Goal: Task Accomplishment & Management: Manage account settings

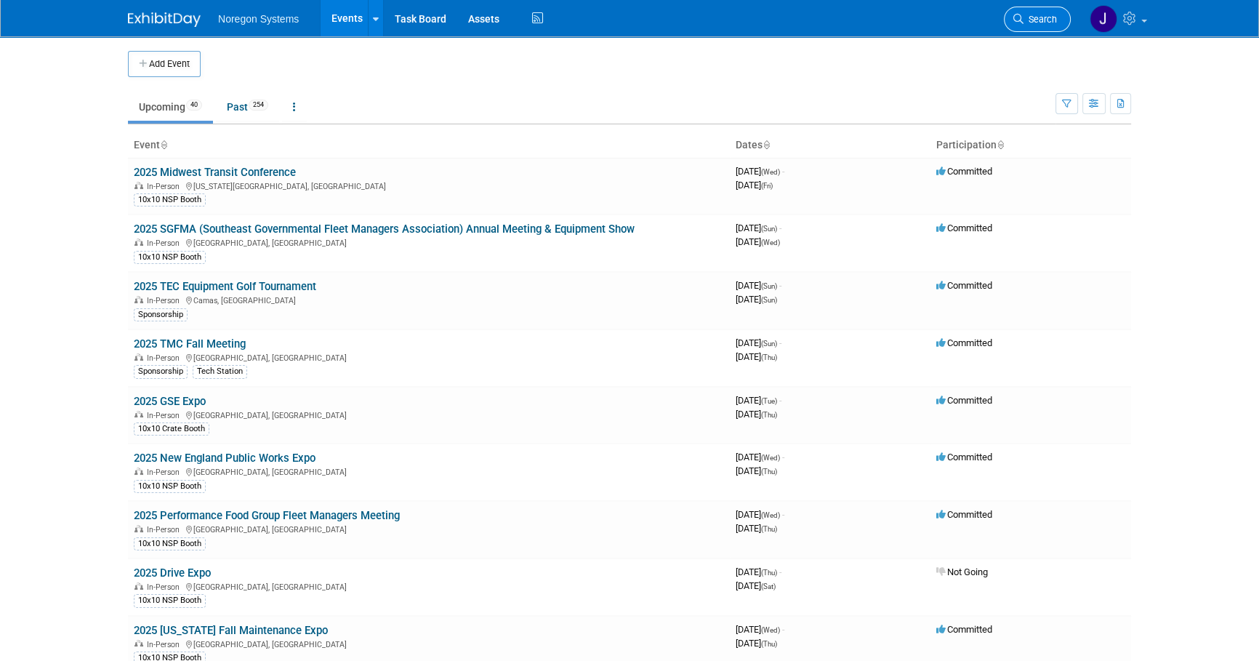
click at [1018, 23] on icon at bounding box center [1018, 19] width 10 height 10
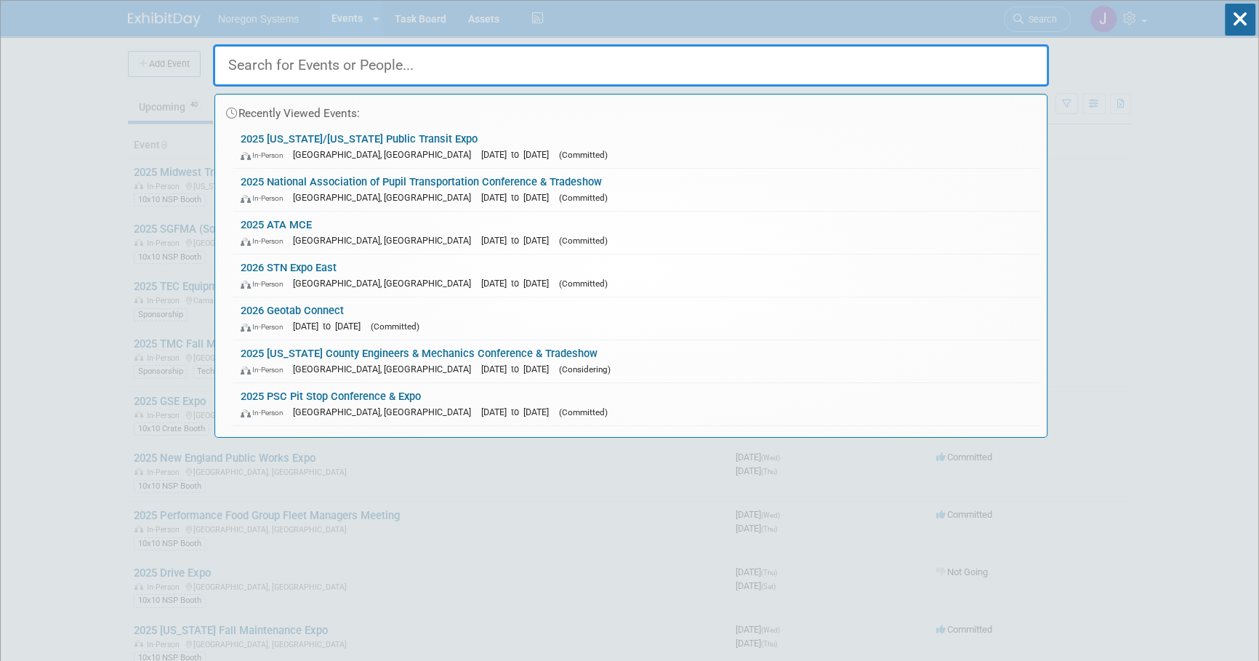
click at [618, 65] on input "text" at bounding box center [631, 65] width 836 height 42
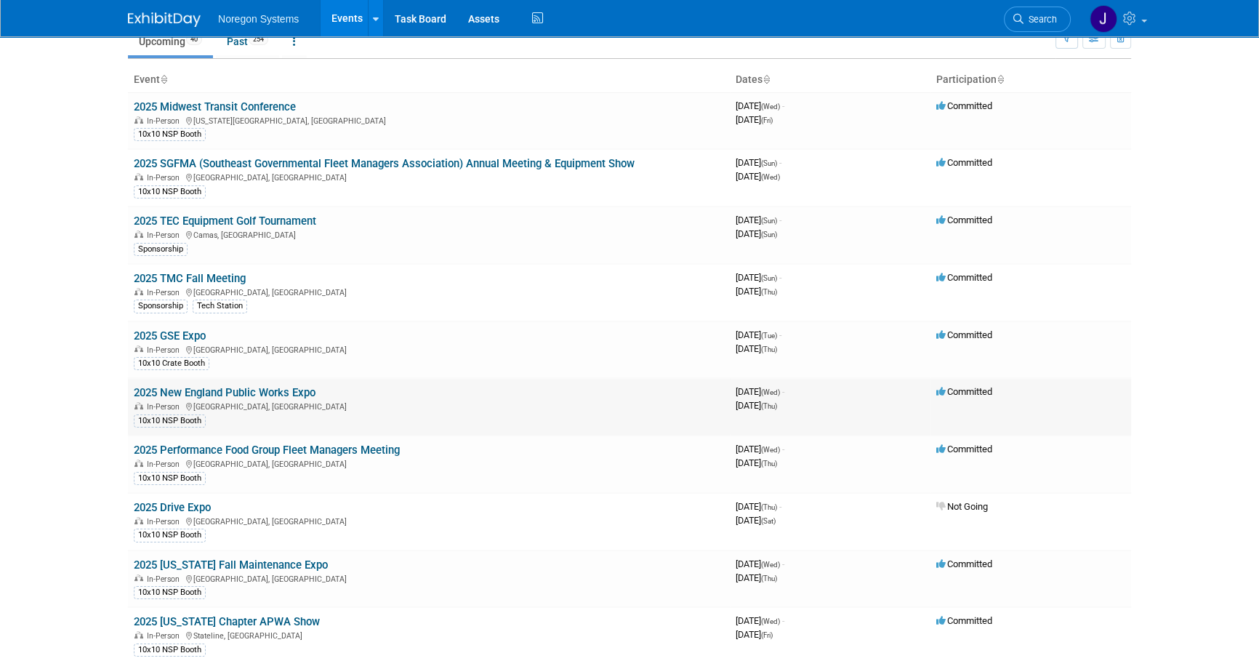
scroll to position [132, 0]
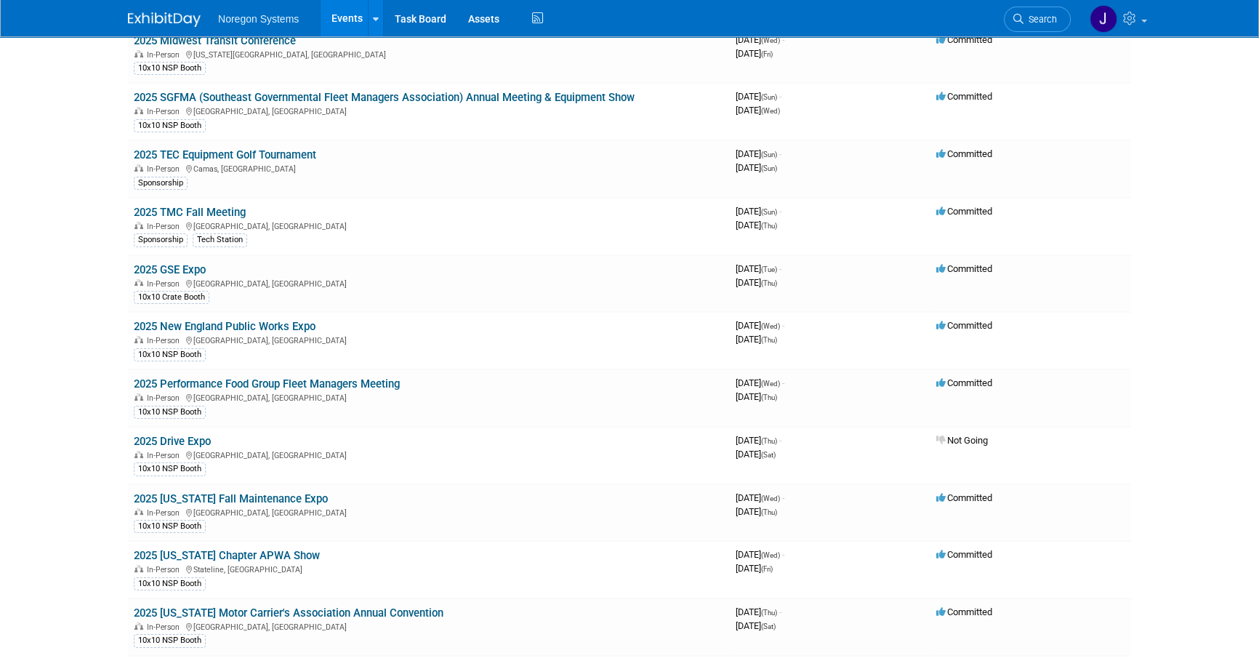
click at [247, 496] on link "2025 [US_STATE] Fall Maintenance Expo" at bounding box center [231, 498] width 194 height 13
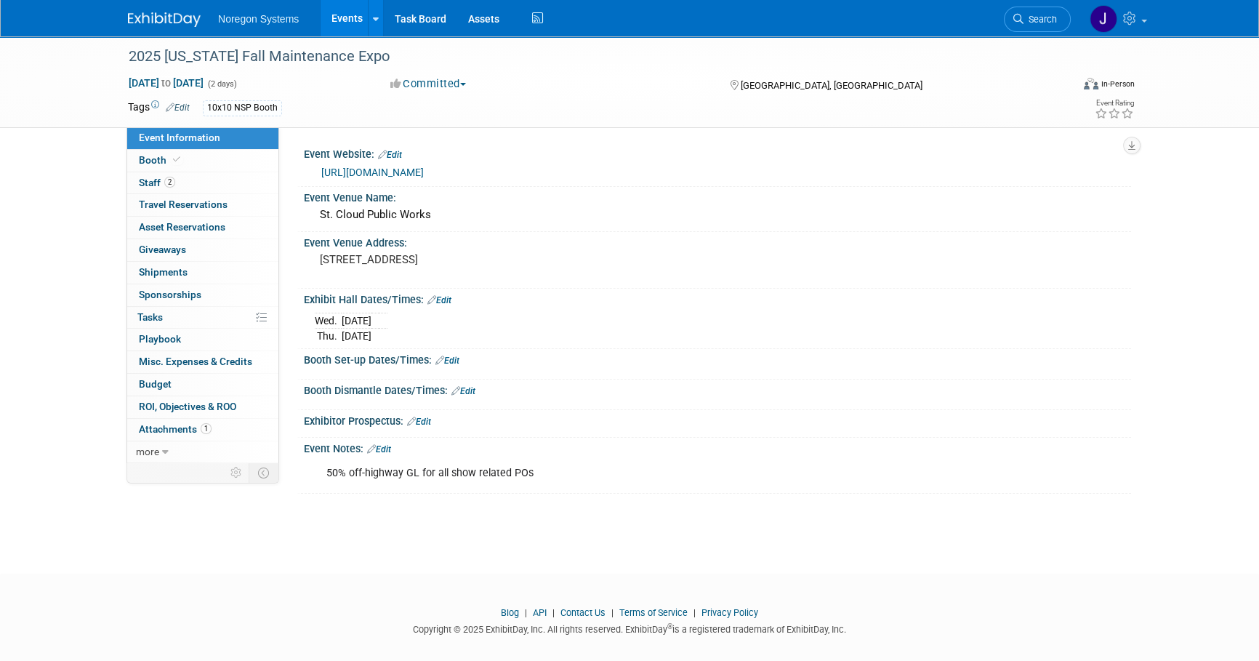
click at [424, 169] on link "https://www.mnfallexpo.com/" at bounding box center [372, 172] width 102 height 12
click at [166, 14] on img at bounding box center [164, 19] width 73 height 15
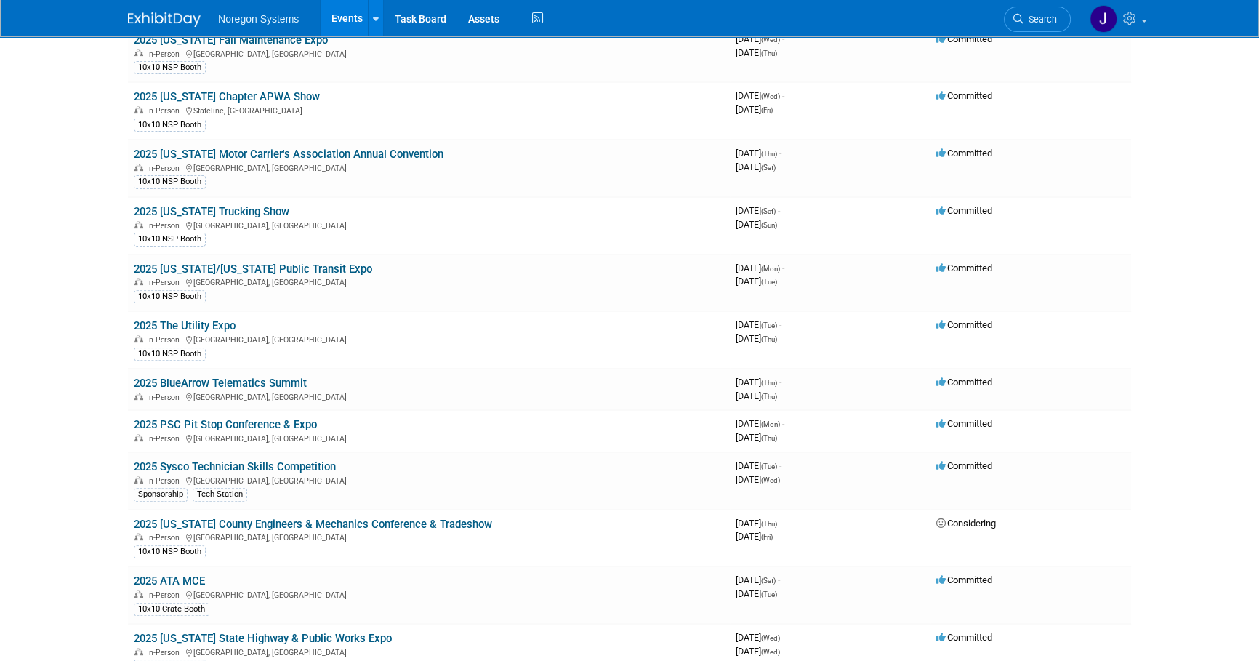
scroll to position [595, 0]
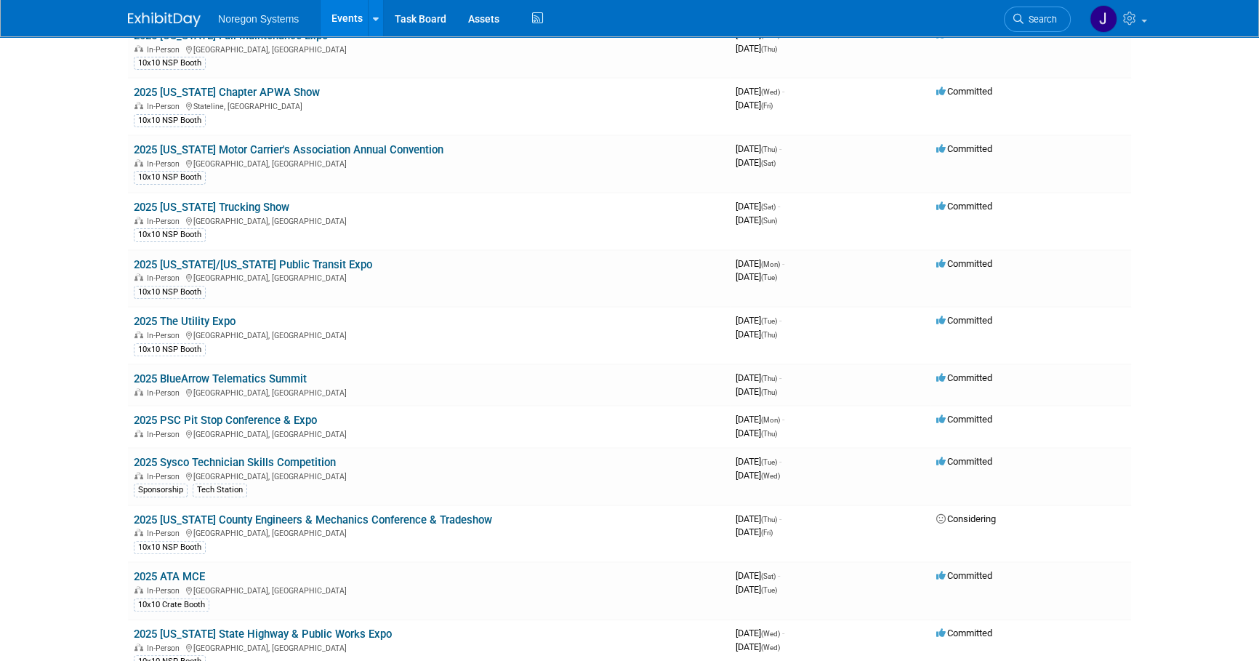
drag, startPoint x: 243, startPoint y: 414, endPoint x: 298, endPoint y: 422, distance: 55.9
click at [244, 414] on link "2025 PSC Pit Stop Conference & Expo" at bounding box center [225, 420] width 183 height 13
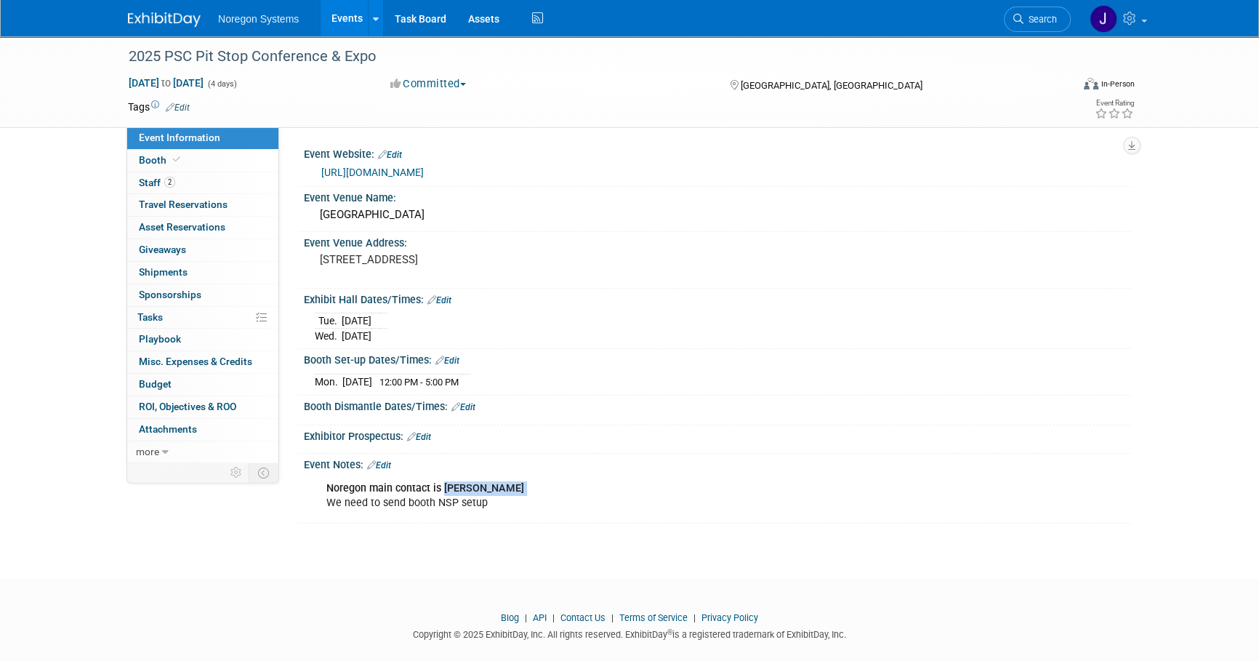
drag, startPoint x: 528, startPoint y: 502, endPoint x: 443, endPoint y: 503, distance: 85.1
click at [443, 503] on div "Noregon main contact is Kevin Smallhorn We need to send booth NSP setup" at bounding box center [643, 496] width 655 height 44
click at [697, 509] on div "Noregon main contact is Kevin Smallhorn We need to send booth NSP setup" at bounding box center [643, 496] width 655 height 44
click at [179, 13] on img at bounding box center [164, 19] width 73 height 15
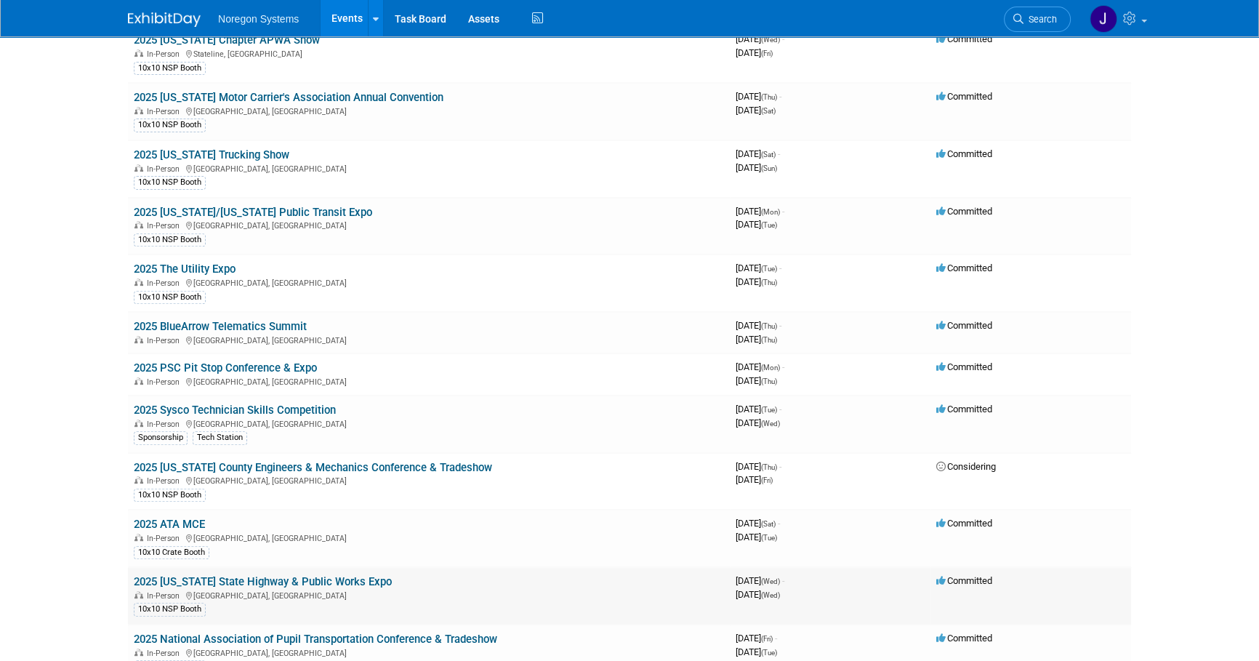
scroll to position [661, 0]
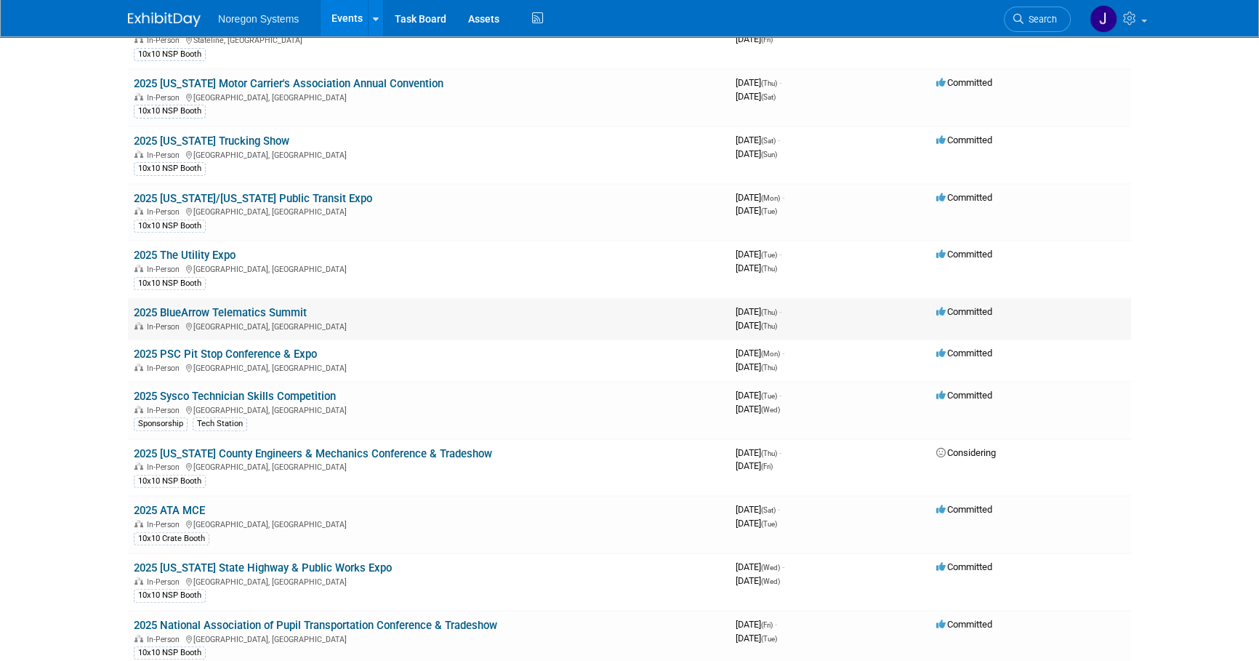
click at [270, 309] on link "2025 BlueArrow Telematics Summit" at bounding box center [220, 312] width 173 height 13
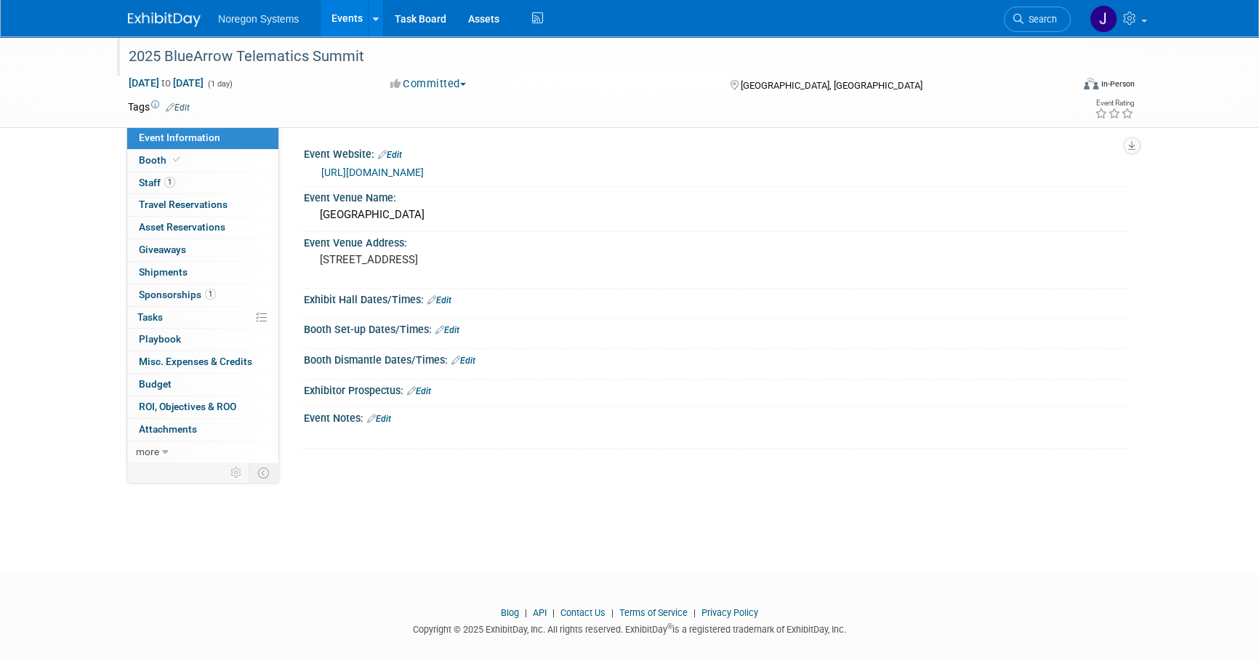
drag, startPoint x: 126, startPoint y: 57, endPoint x: 407, endPoint y: 47, distance: 281.5
click at [407, 47] on div "2025 BlueArrow Telematics Summit" at bounding box center [586, 57] width 925 height 26
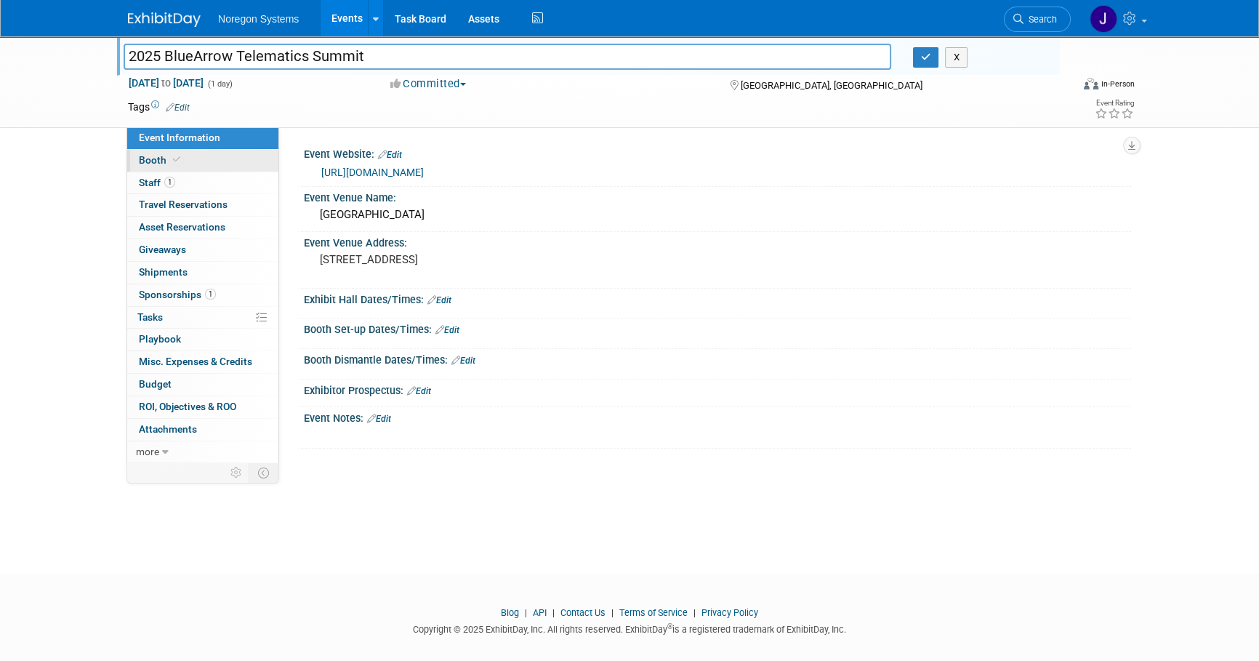
click at [190, 153] on link "Booth" at bounding box center [202, 161] width 151 height 22
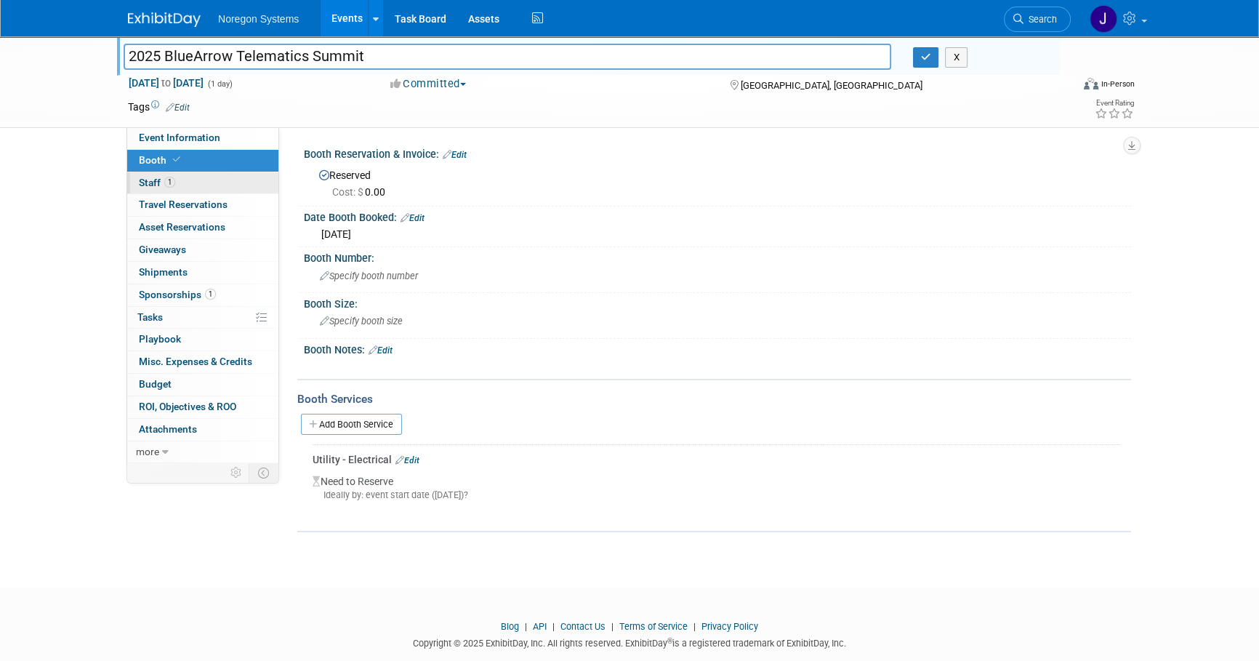
click at [256, 185] on link "1 Staff 1" at bounding box center [202, 183] width 151 height 22
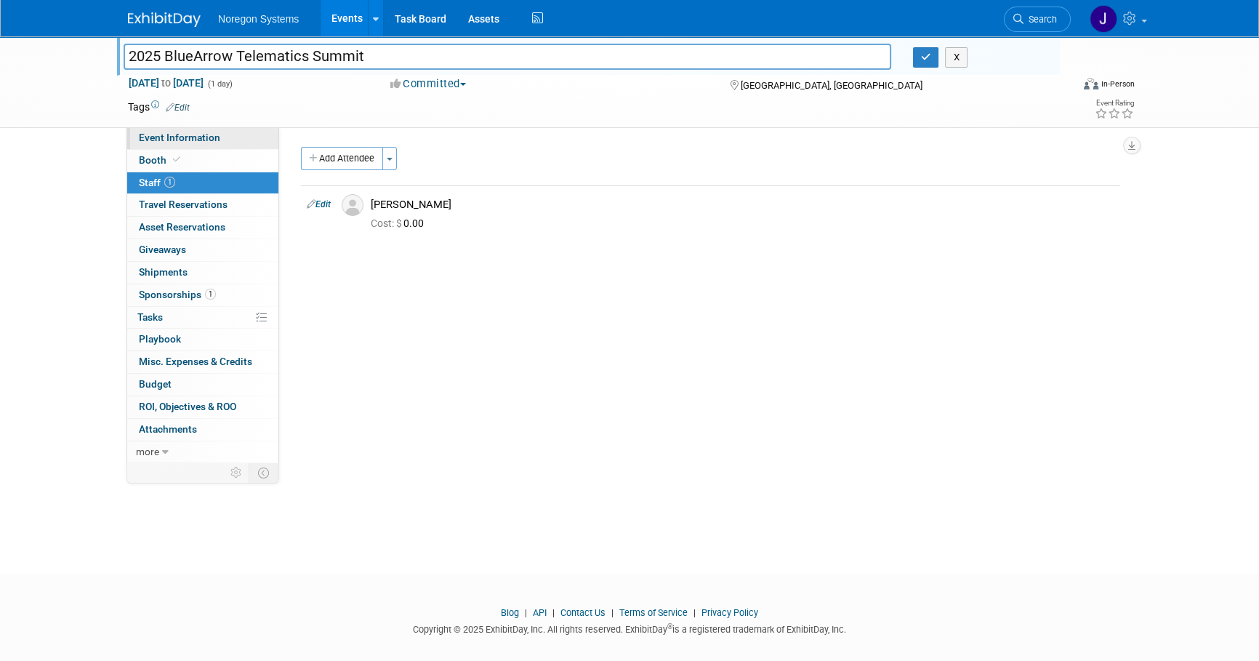
click at [220, 139] on link "Event Information" at bounding box center [202, 138] width 151 height 22
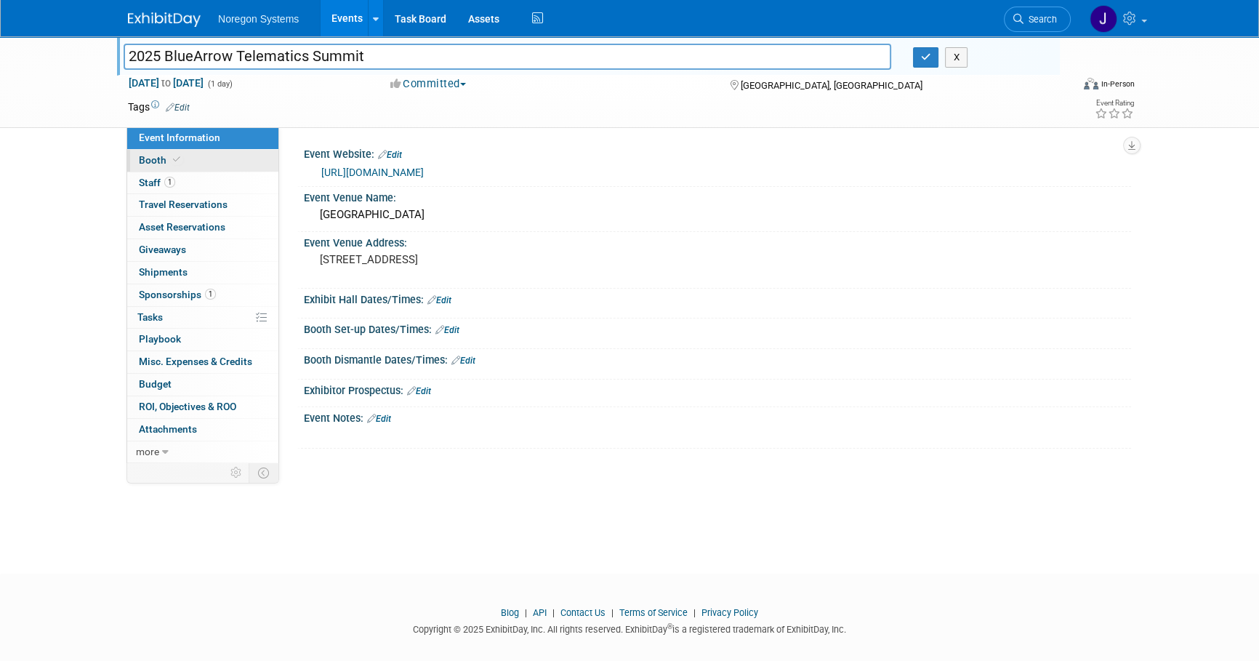
click at [202, 158] on link "Booth" at bounding box center [202, 161] width 151 height 22
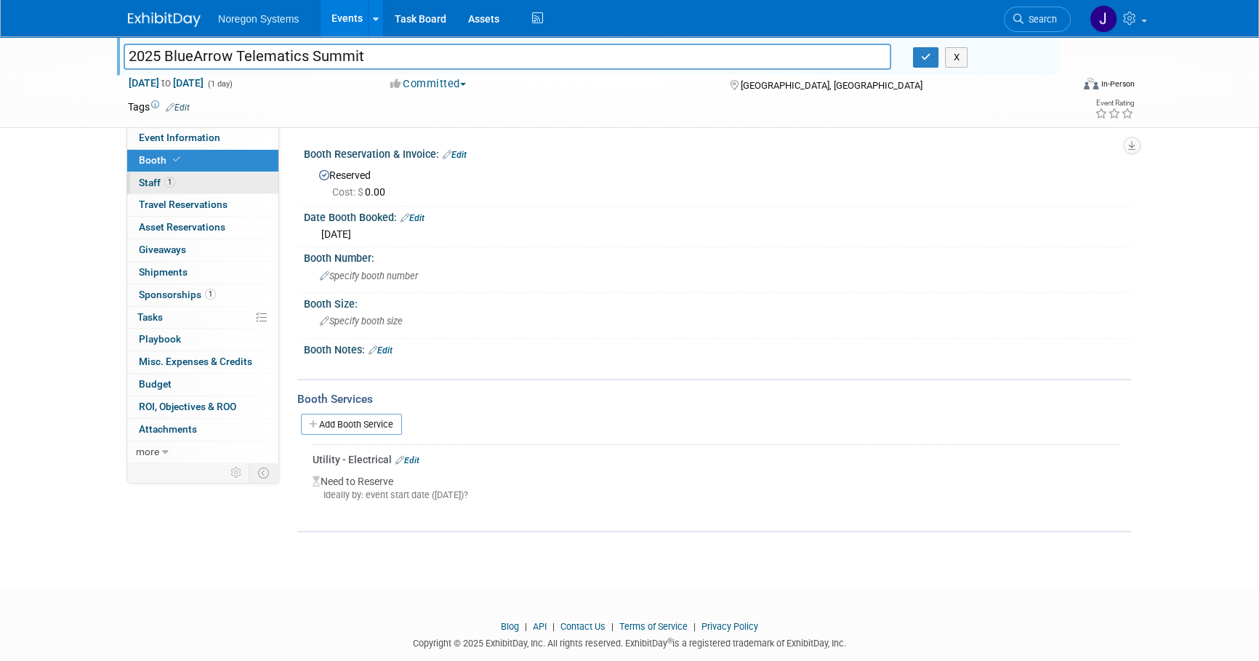
click at [200, 178] on link "1 Staff 1" at bounding box center [202, 183] width 151 height 22
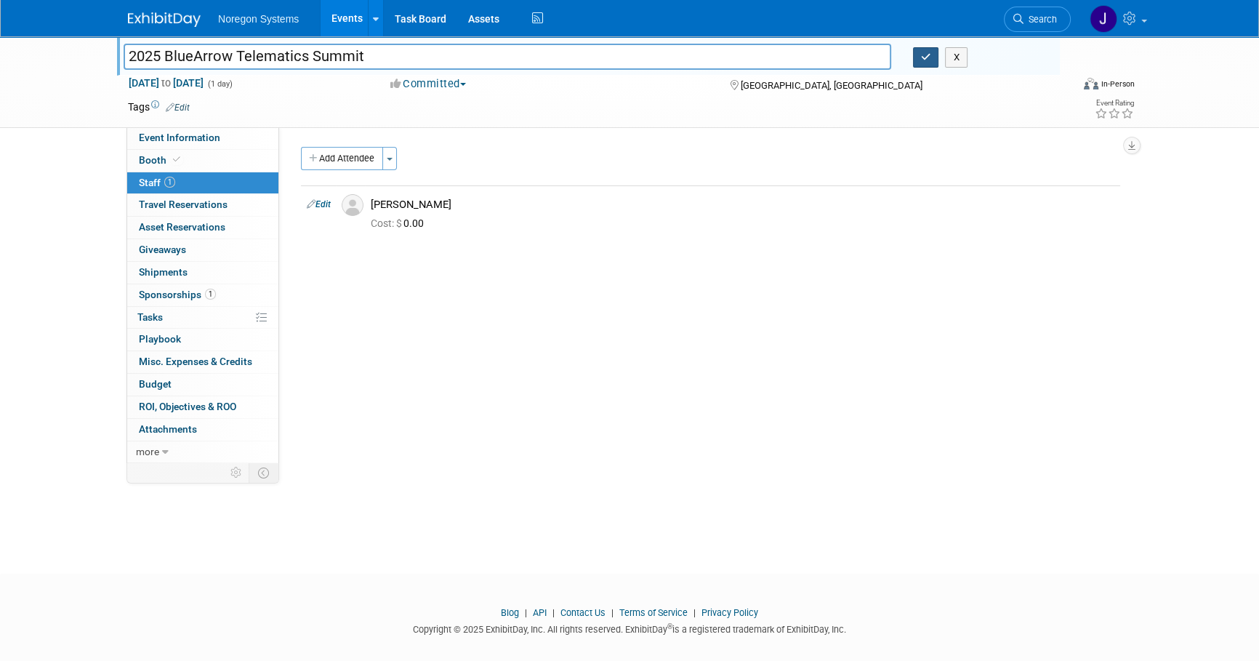
click at [924, 60] on icon "button" at bounding box center [926, 56] width 10 height 9
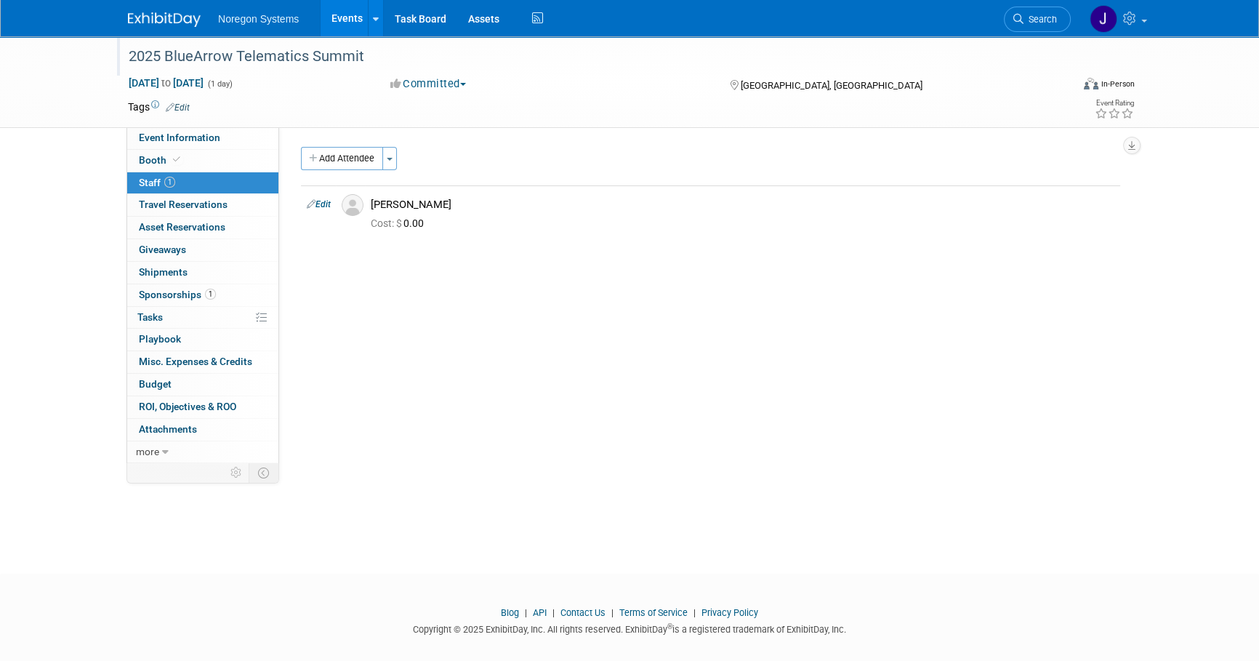
click at [180, 17] on img at bounding box center [164, 19] width 73 height 15
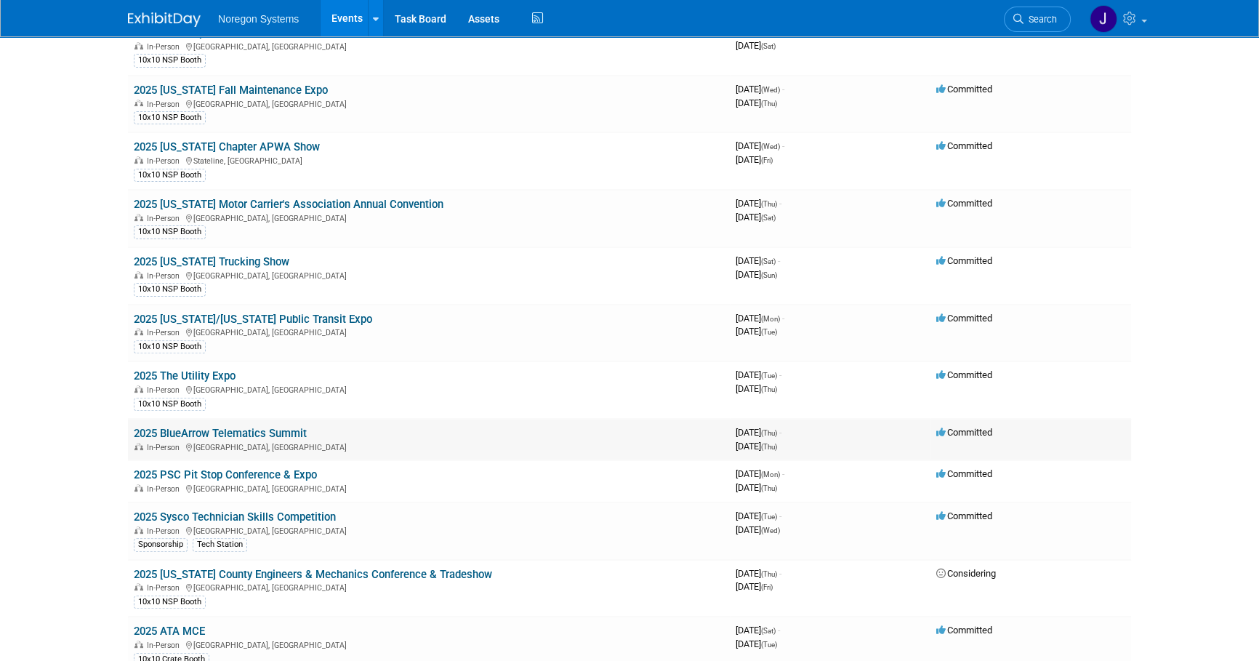
scroll to position [661, 0]
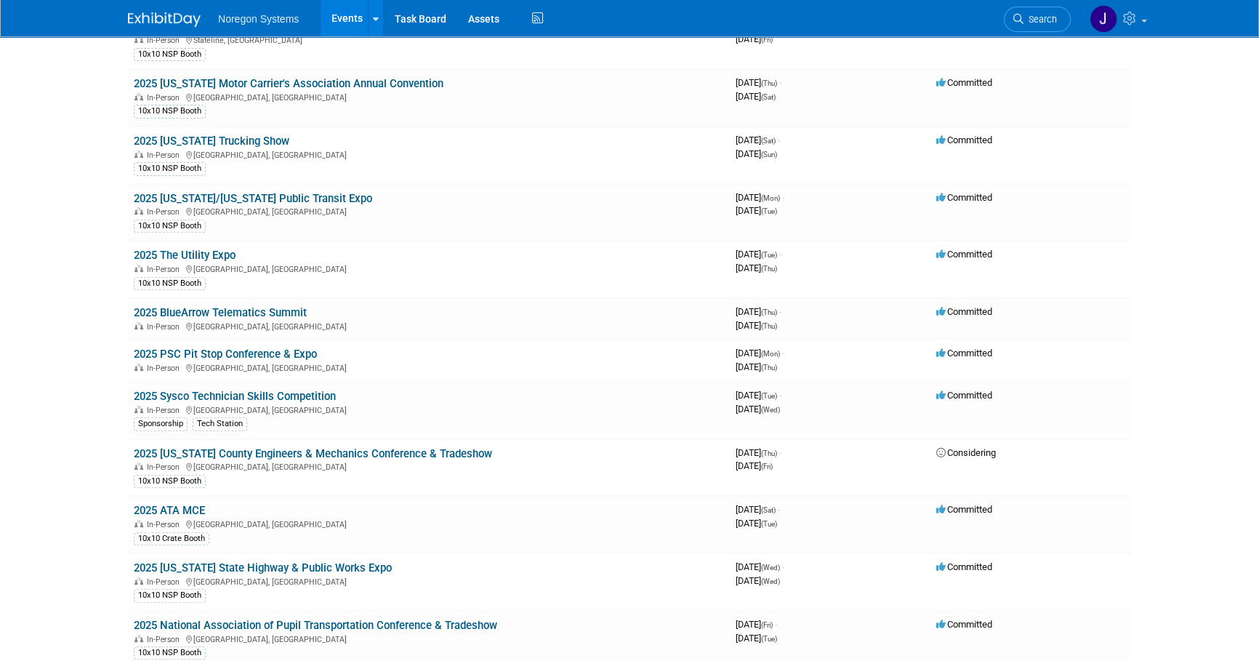
drag, startPoint x: 81, startPoint y: 305, endPoint x: 333, endPoint y: 312, distance: 251.6
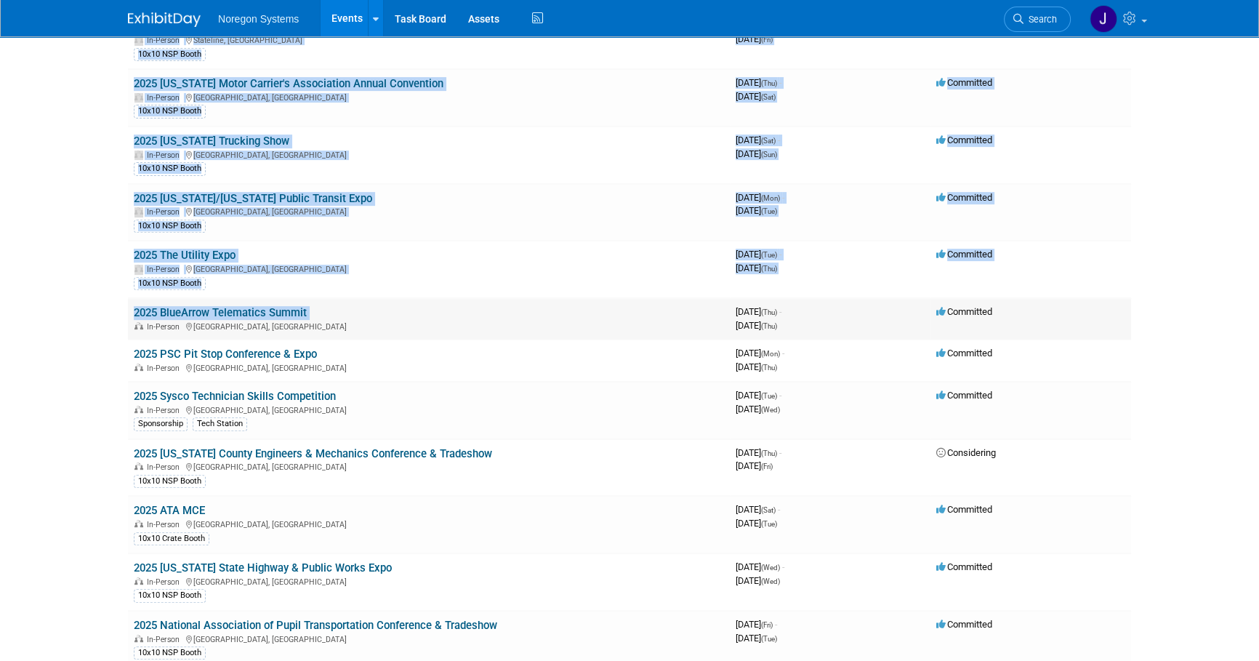
drag, startPoint x: 1172, startPoint y: 319, endPoint x: 602, endPoint y: 311, distance: 570.0
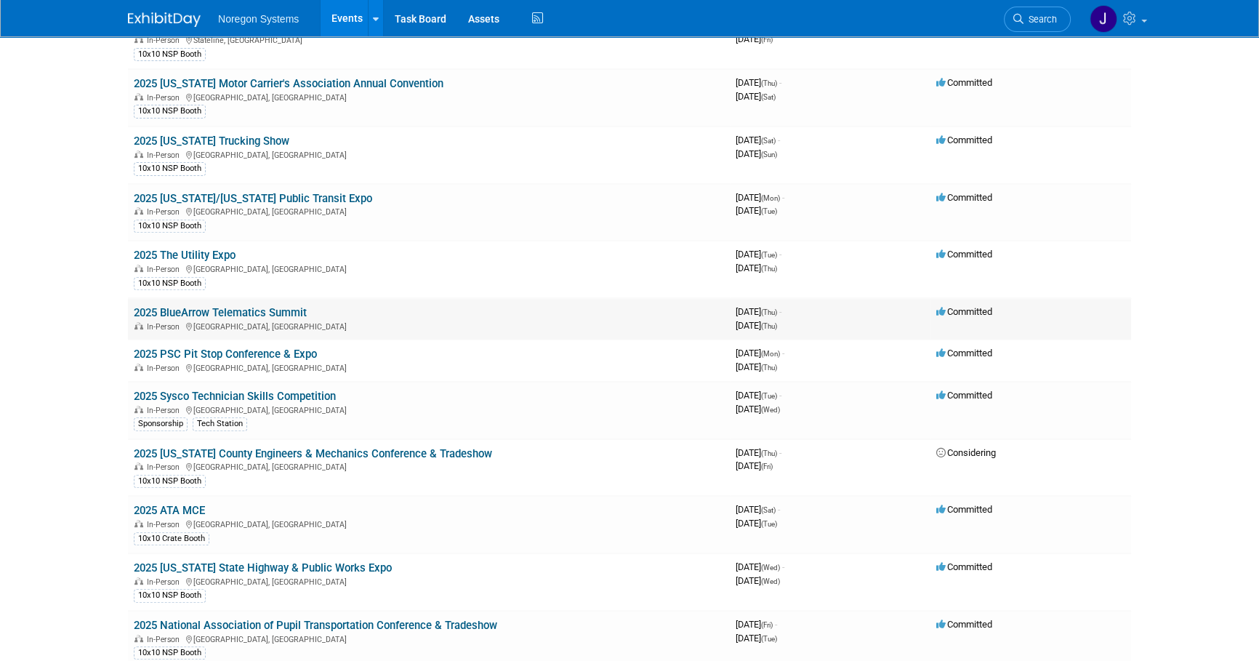
drag, startPoint x: 1018, startPoint y: 305, endPoint x: 134, endPoint y: 310, distance: 883.9
click at [134, 310] on tr "2025 BlueArrow Telematics Summit In-Person Raleigh, NC 3968956800 October 09, 2…" at bounding box center [629, 318] width 1003 height 41
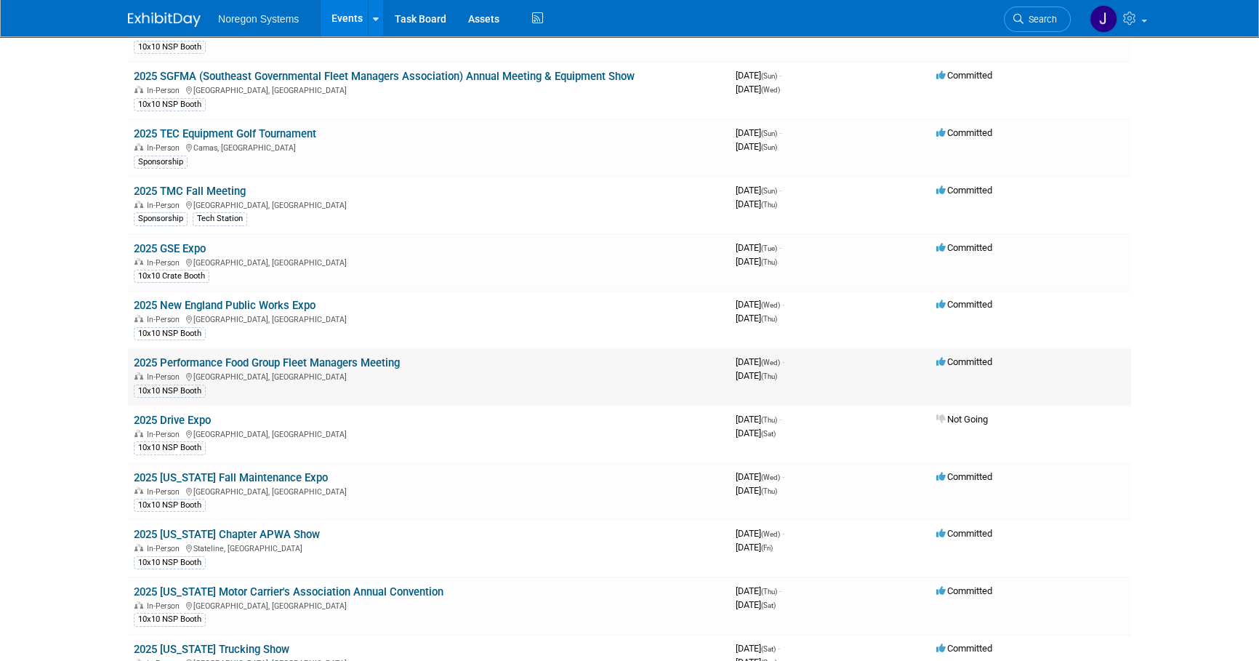
scroll to position [0, 0]
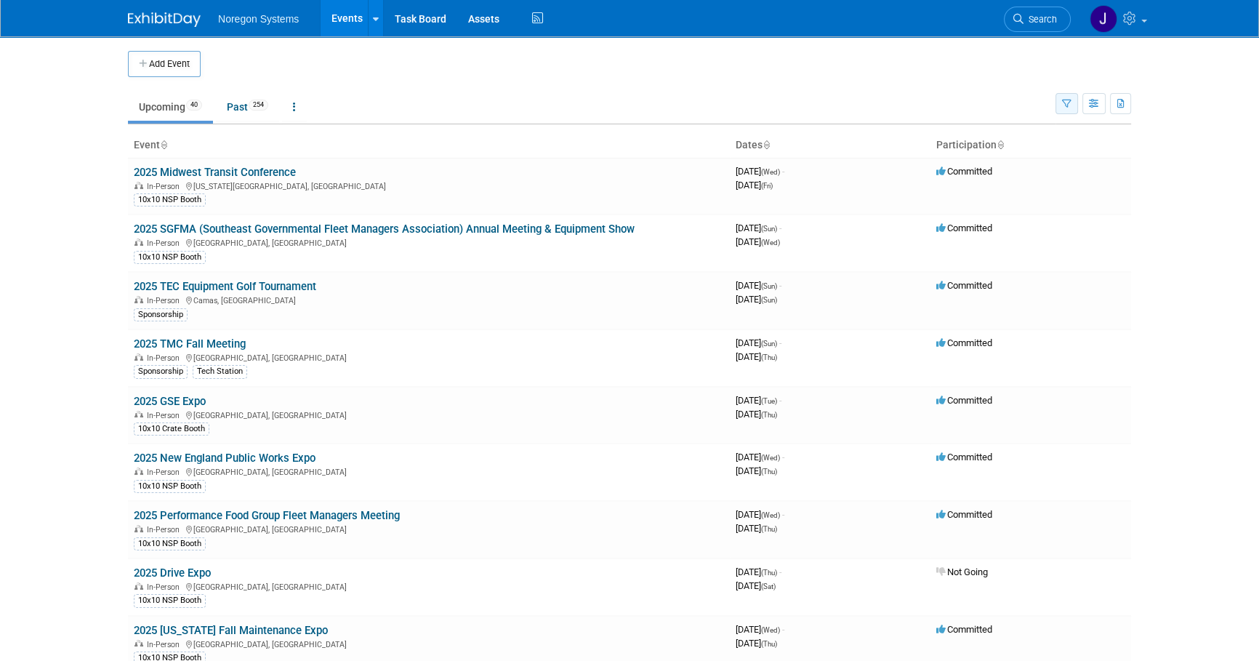
click at [1065, 100] on icon "button" at bounding box center [1066, 104] width 9 height 9
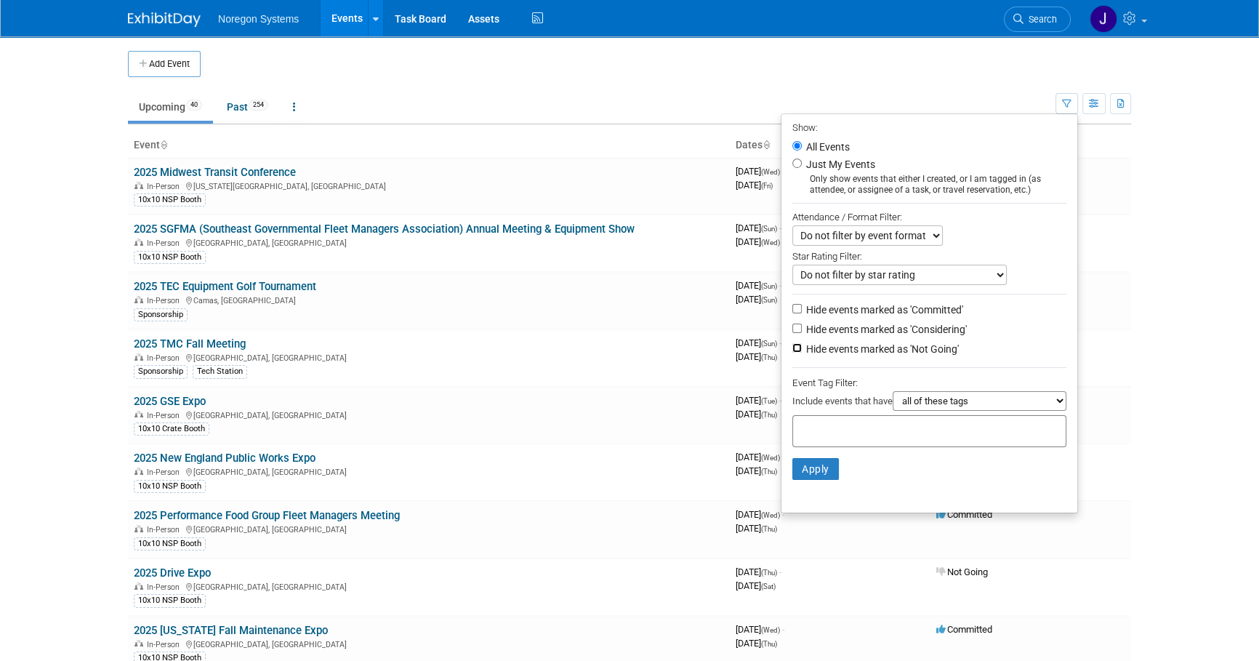
click at [792, 353] on input "Hide events marked as 'Not Going'" at bounding box center [796, 347] width 9 height 9
checkbox input "true"
click at [817, 465] on button "Apply" at bounding box center [815, 469] width 47 height 22
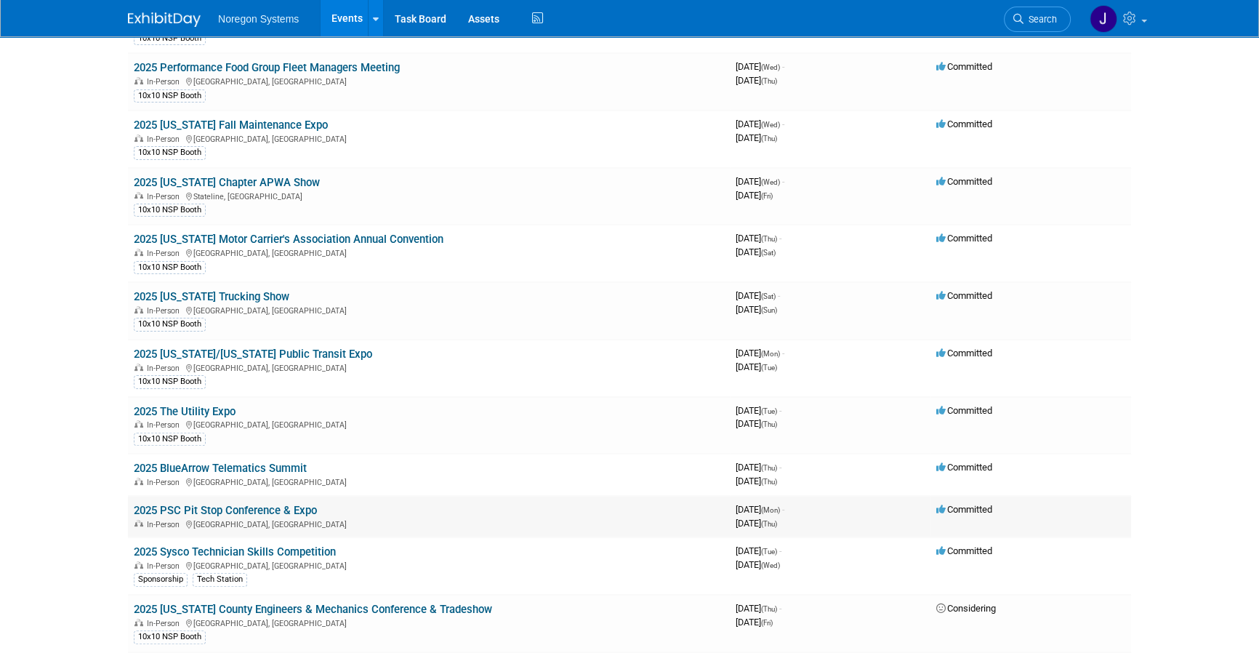
scroll to position [528, 0]
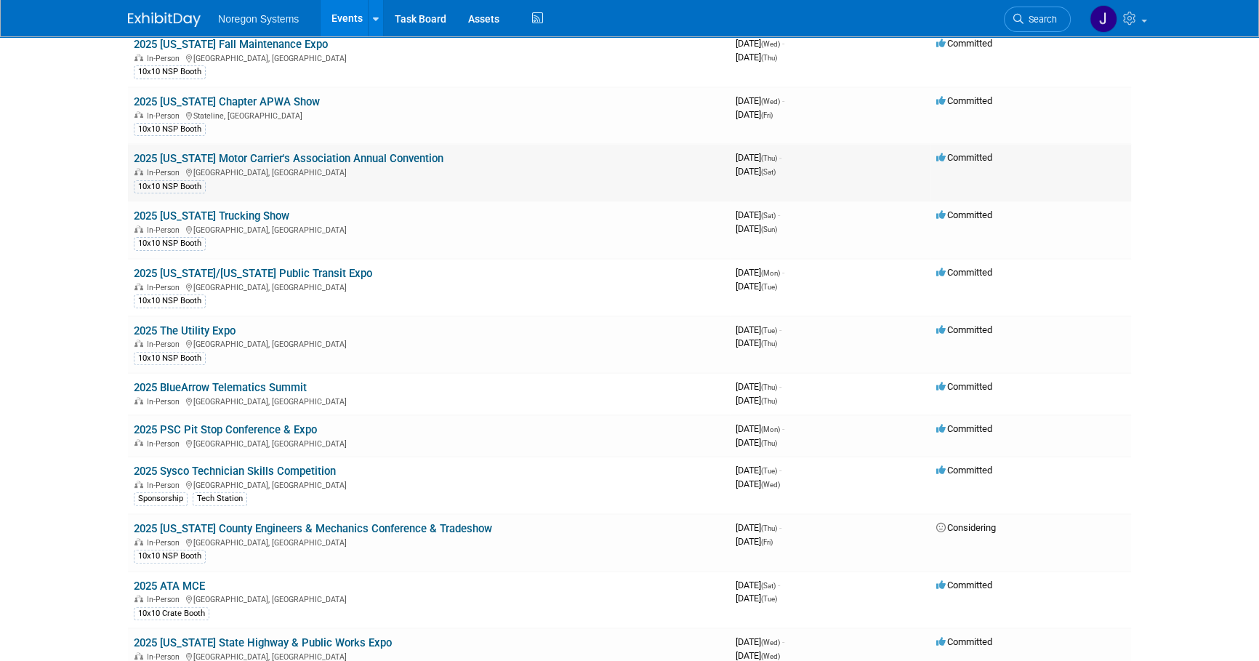
click at [331, 152] on link "2025 [US_STATE] Motor Carrier's Association Annual Convention" at bounding box center [289, 158] width 310 height 13
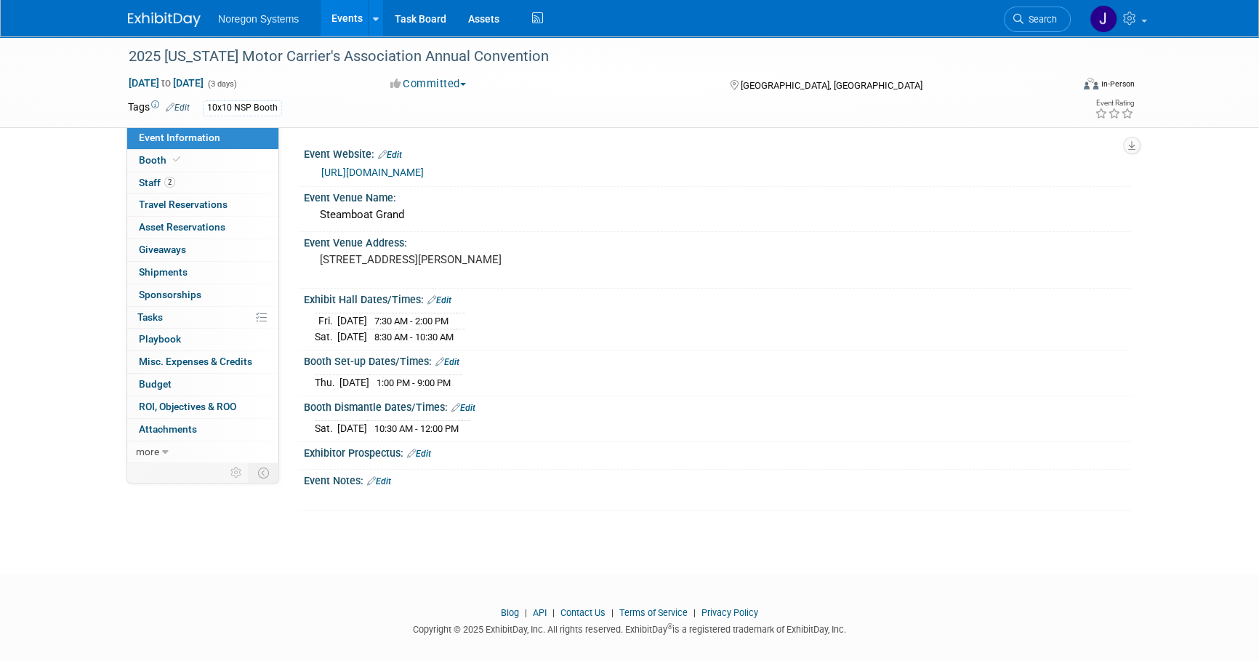
drag, startPoint x: 414, startPoint y: 167, endPoint x: 422, endPoint y: 170, distance: 7.8
click at [415, 167] on link "https://cmca.com/upcoming-events/" at bounding box center [372, 172] width 102 height 12
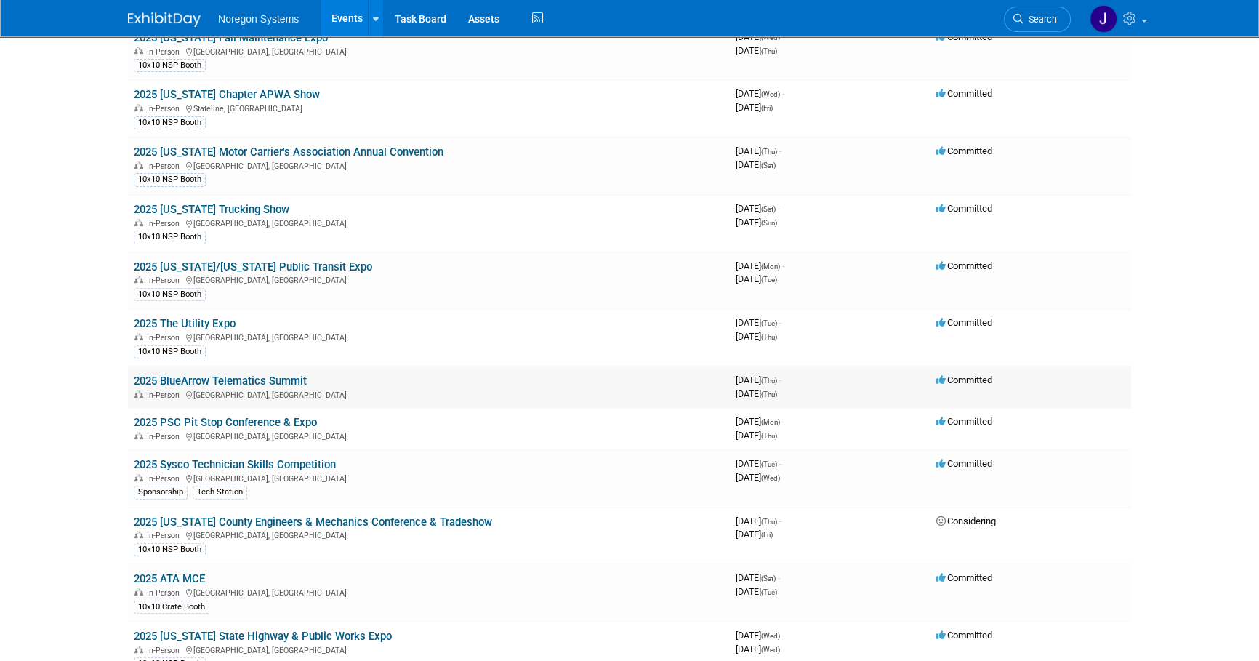
scroll to position [595, 0]
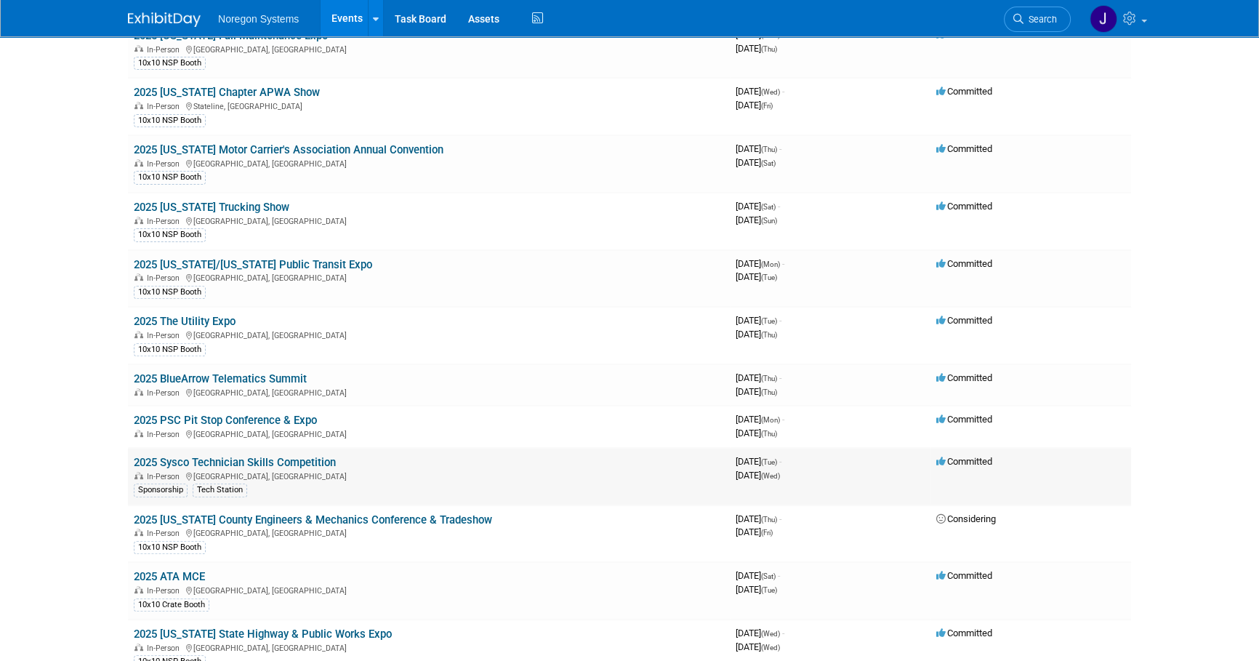
click at [266, 460] on link "2025 Sysco Technician Skills Competition" at bounding box center [235, 462] width 202 height 13
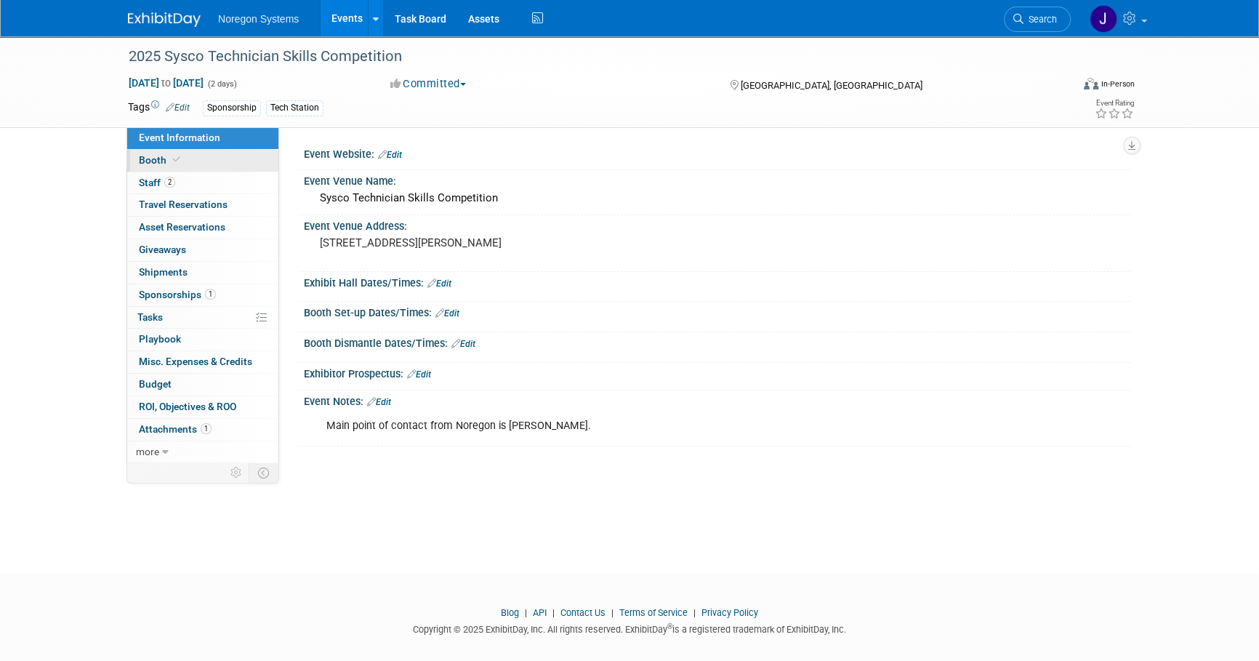
click at [222, 166] on link "Booth" at bounding box center [202, 161] width 151 height 22
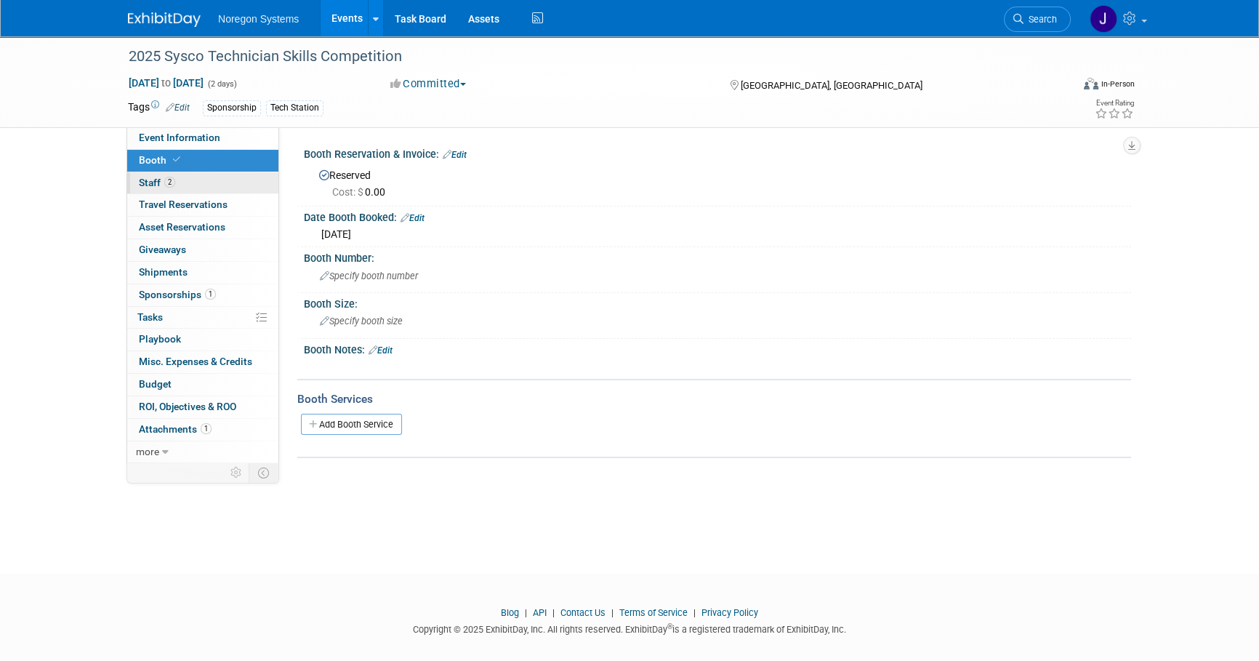
click at [220, 181] on link "2 Staff 2" at bounding box center [202, 183] width 151 height 22
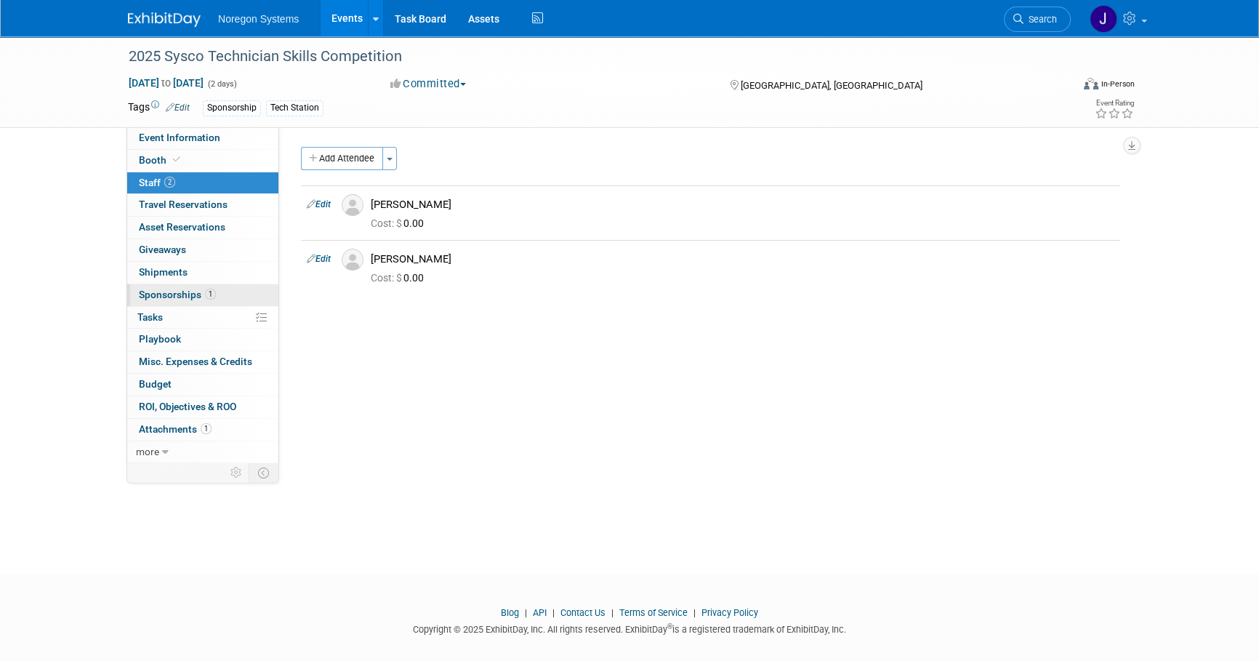
click at [222, 295] on link "1 Sponsorships 1" at bounding box center [202, 295] width 151 height 22
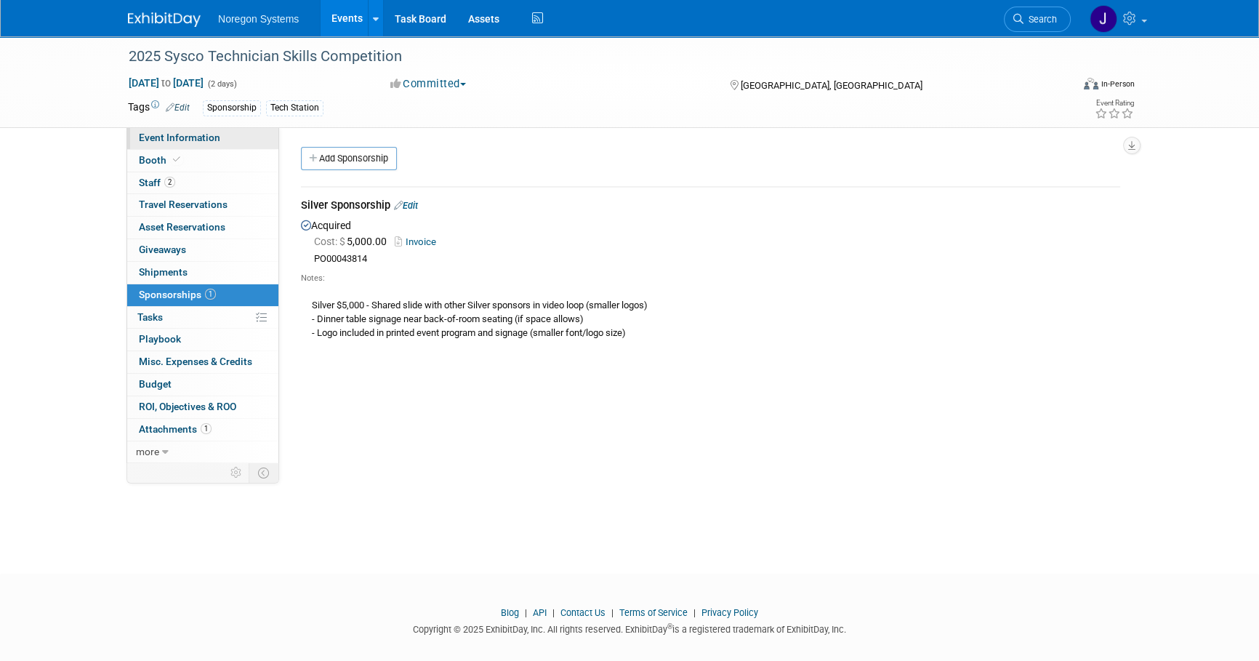
click at [225, 133] on link "Event Information" at bounding box center [202, 138] width 151 height 22
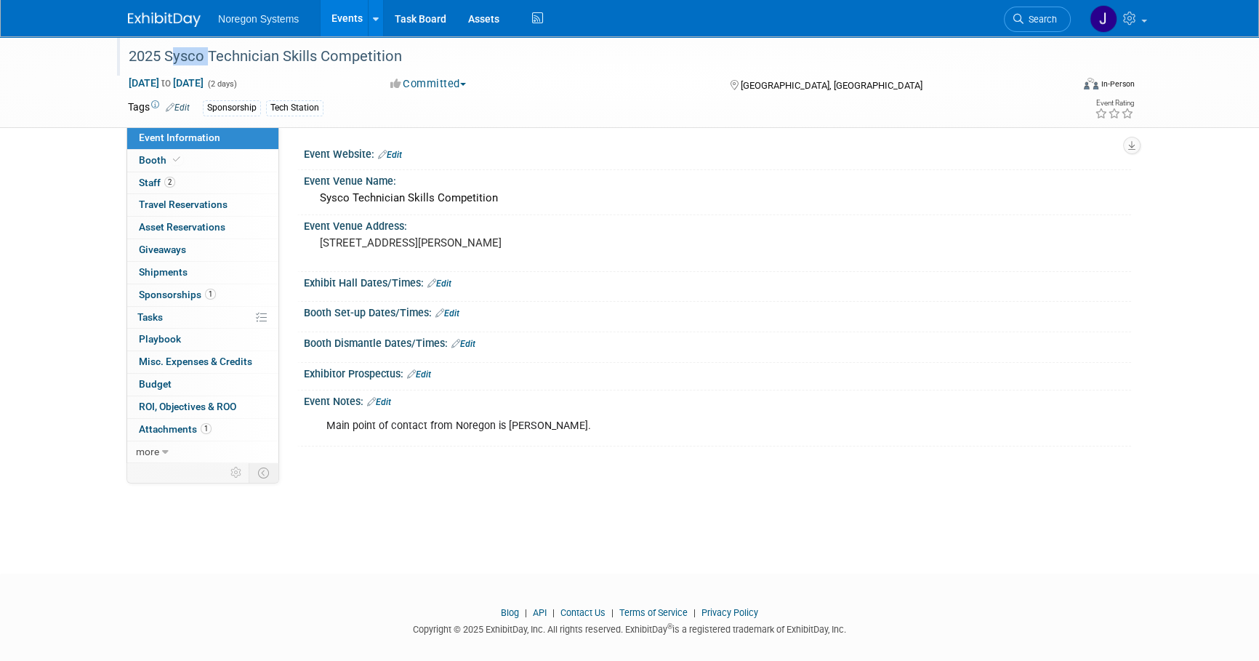
drag, startPoint x: 164, startPoint y: 57, endPoint x: 202, endPoint y: 57, distance: 37.8
click at [202, 57] on div "2025 Sysco Technician Skills Competition" at bounding box center [586, 57] width 925 height 26
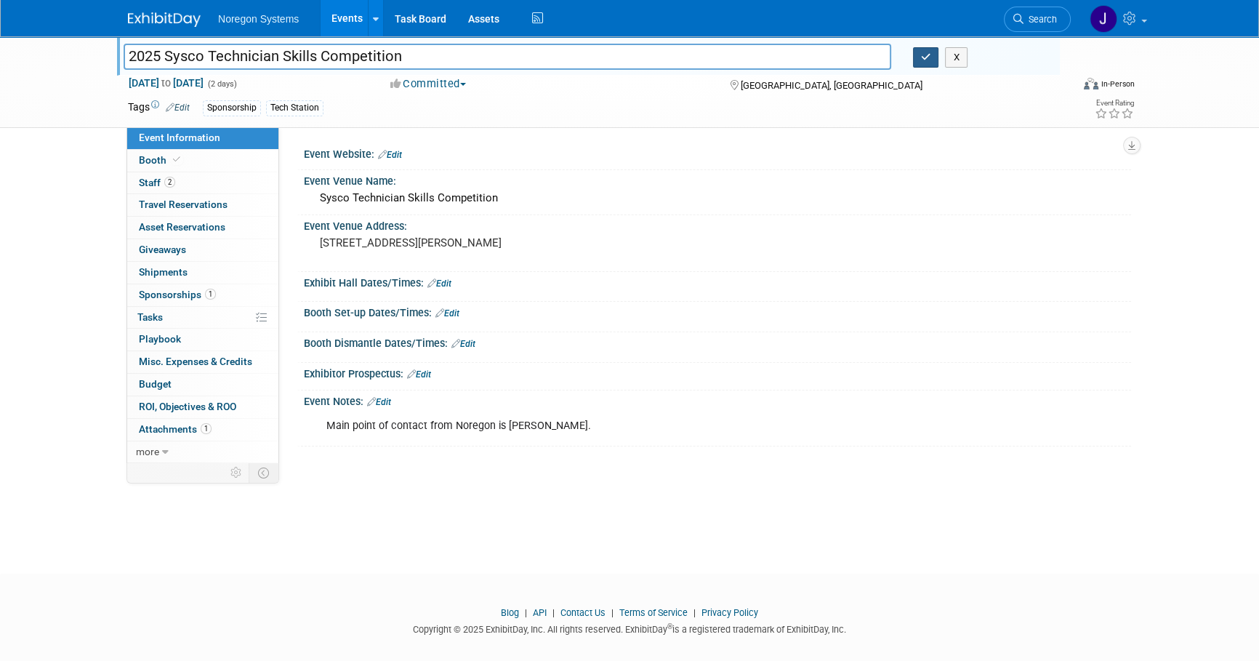
click at [936, 64] on button "button" at bounding box center [926, 57] width 26 height 20
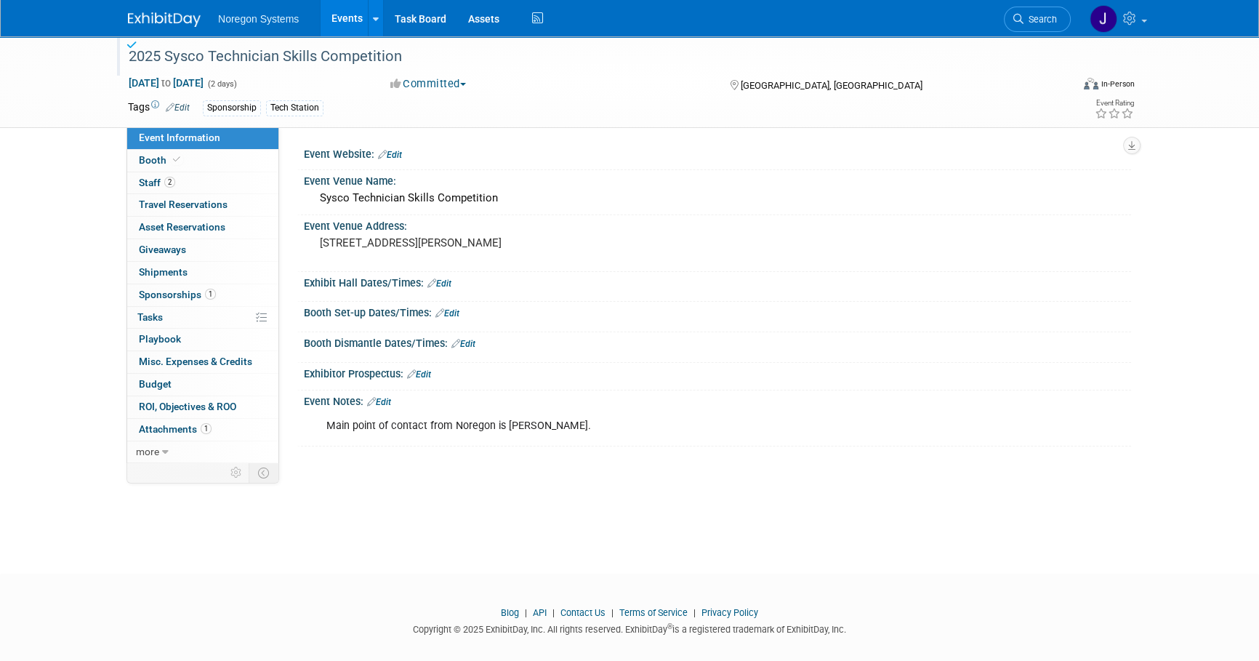
click at [174, 15] on img at bounding box center [164, 19] width 73 height 15
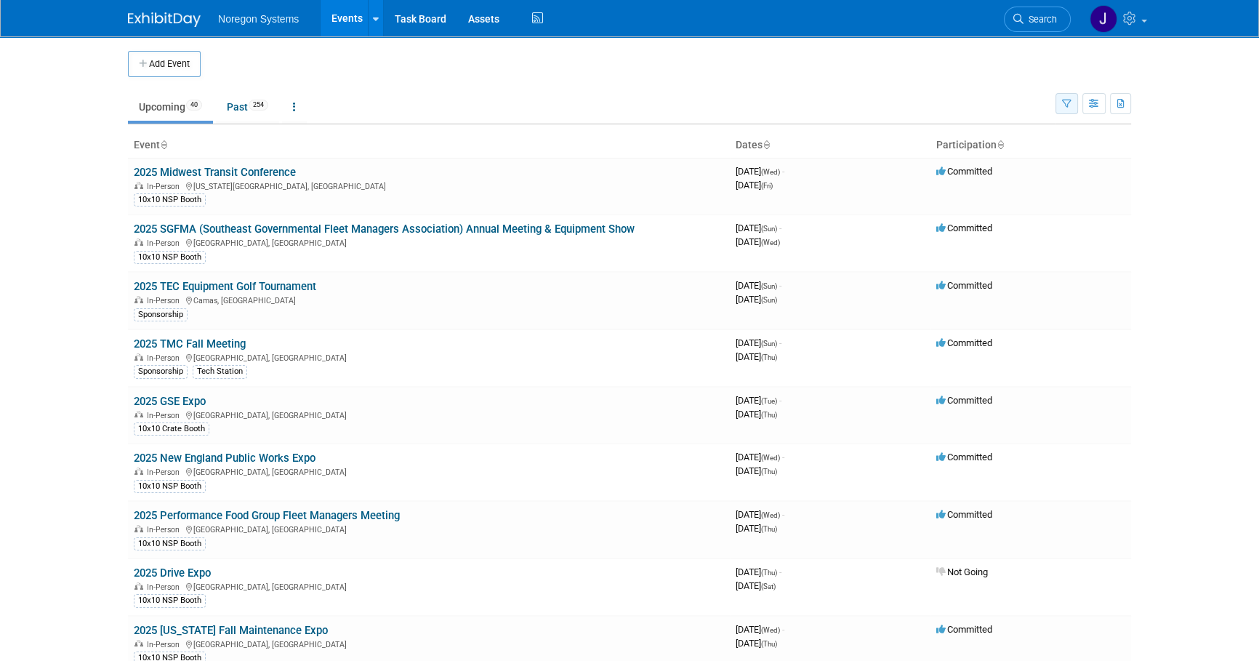
click at [1057, 105] on button "button" at bounding box center [1066, 103] width 23 height 21
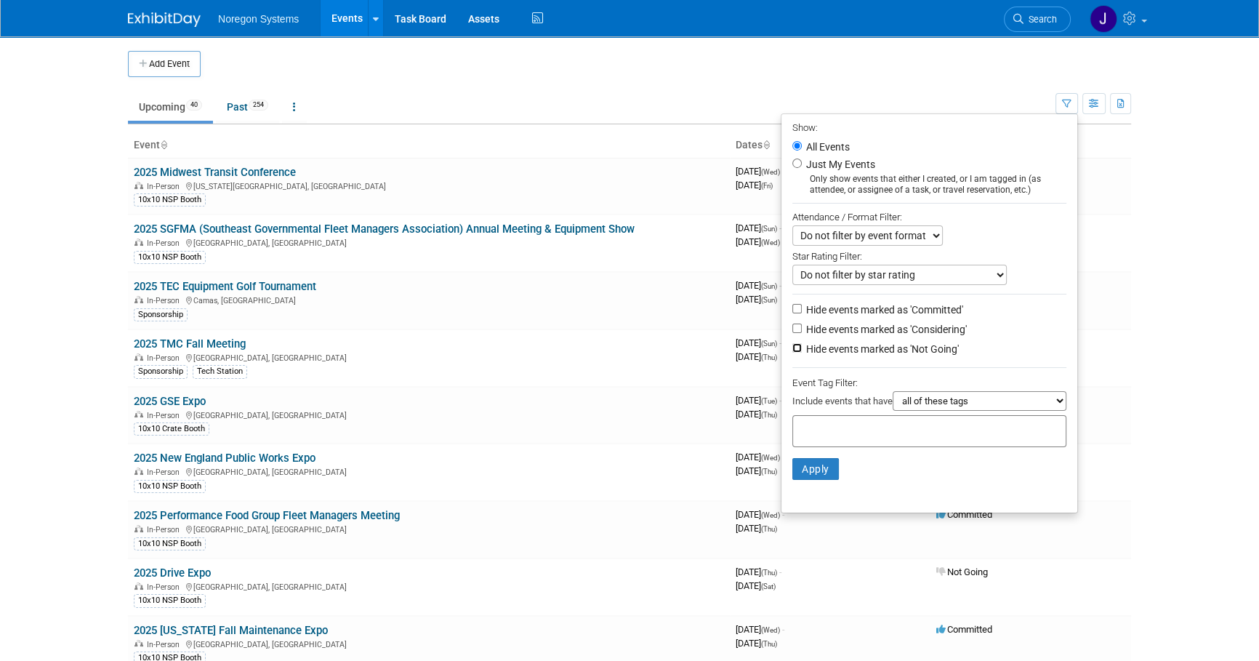
click at [792, 345] on input "Hide events marked as 'Not Going'" at bounding box center [796, 347] width 9 height 9
checkbox input "true"
click at [807, 474] on button "Apply" at bounding box center [815, 469] width 47 height 22
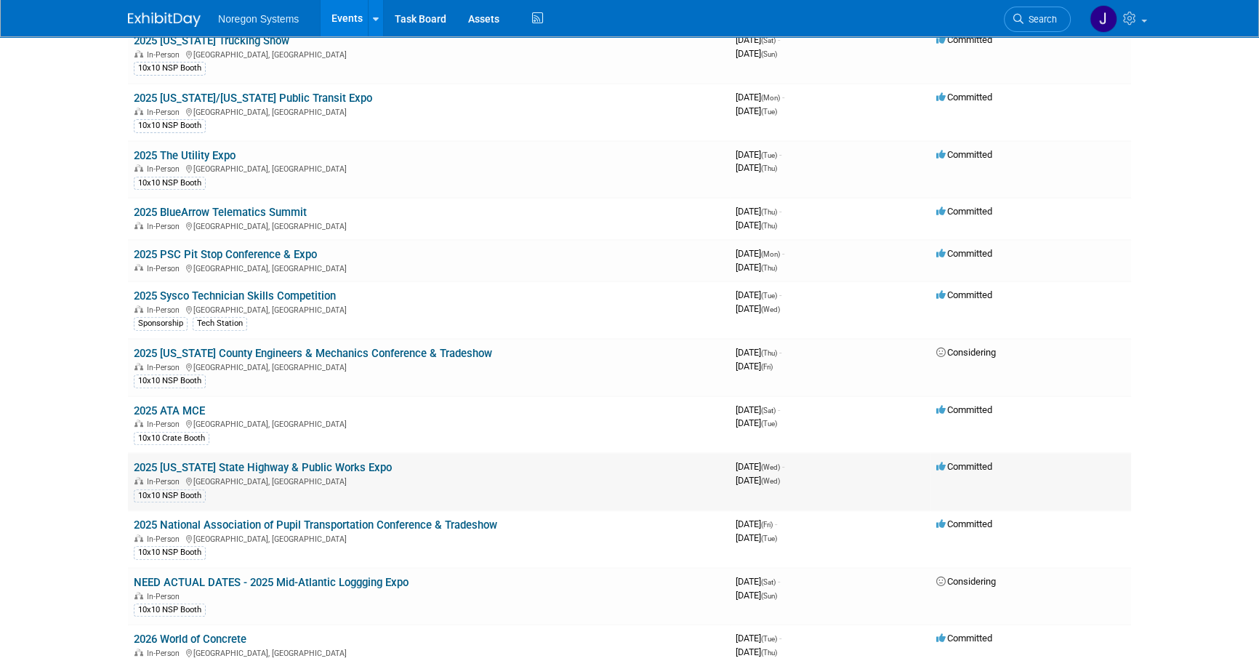
scroll to position [727, 0]
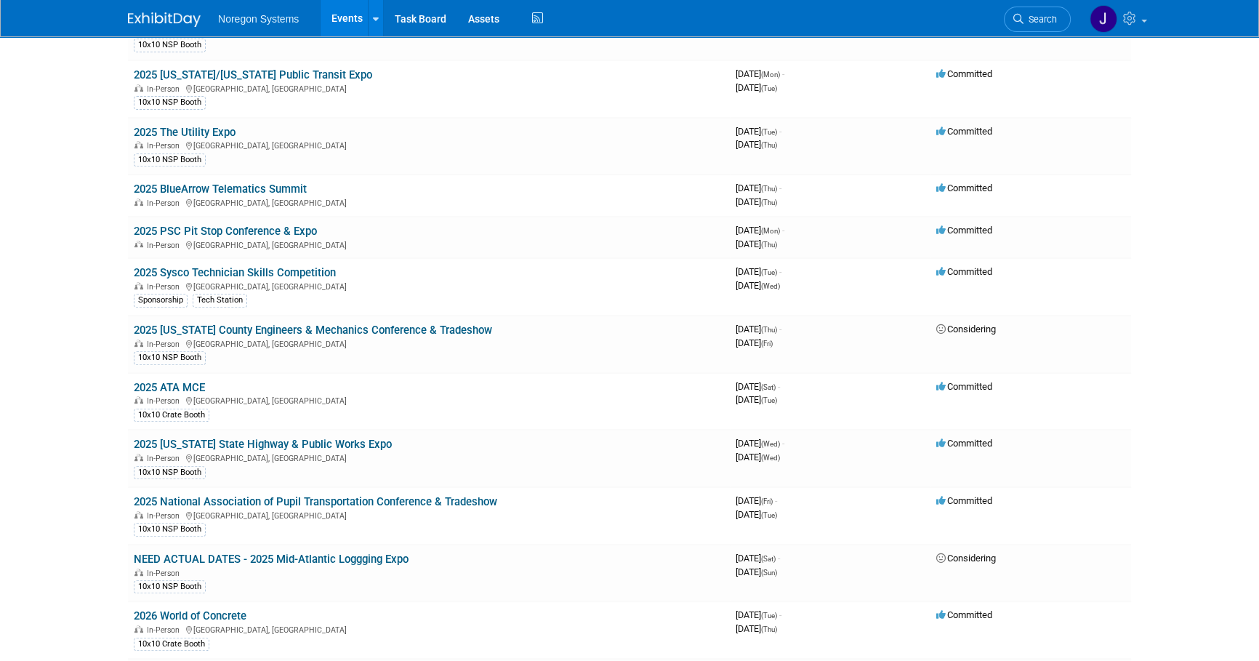
drag, startPoint x: 343, startPoint y: 268, endPoint x: 126, endPoint y: 268, distance: 216.6
click at [126, 268] on div "Add Event New Event Duplicate Event Warning There is another event in your work…" at bounding box center [629, 354] width 1025 height 2091
click at [326, 266] on link "2025 Sysco Technician Skills Competition" at bounding box center [235, 272] width 202 height 13
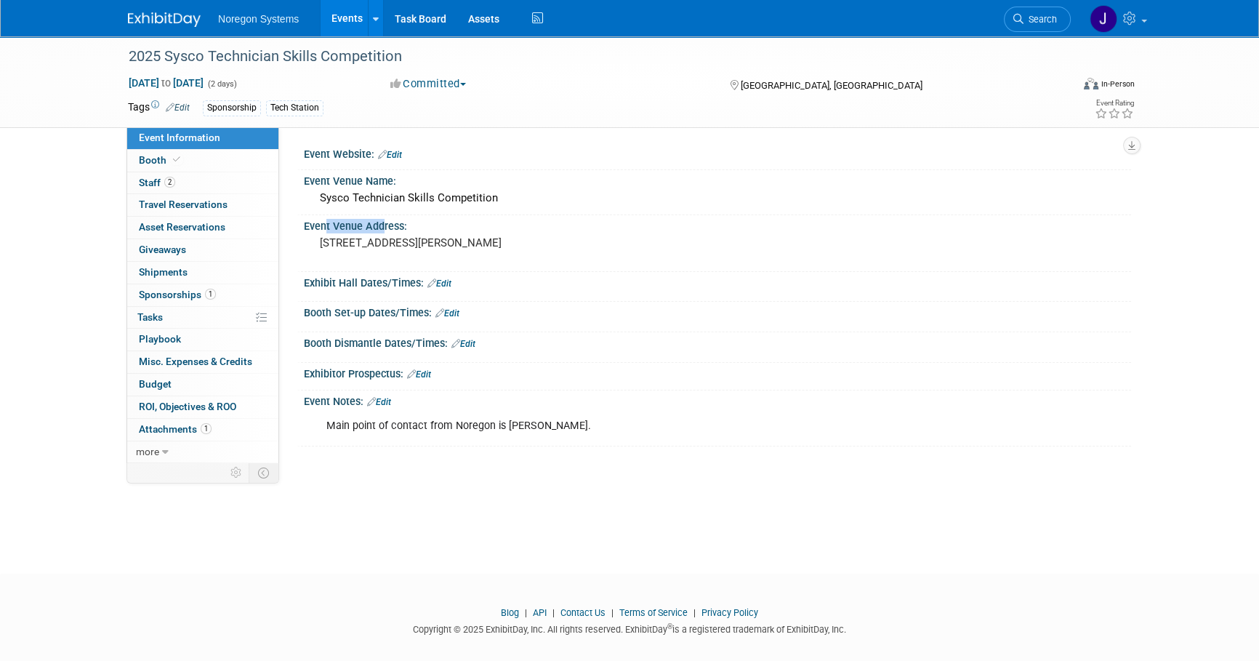
click at [318, 268] on div "Event Venue Address: [STREET_ADDRESS][PERSON_NAME]" at bounding box center [714, 243] width 834 height 56
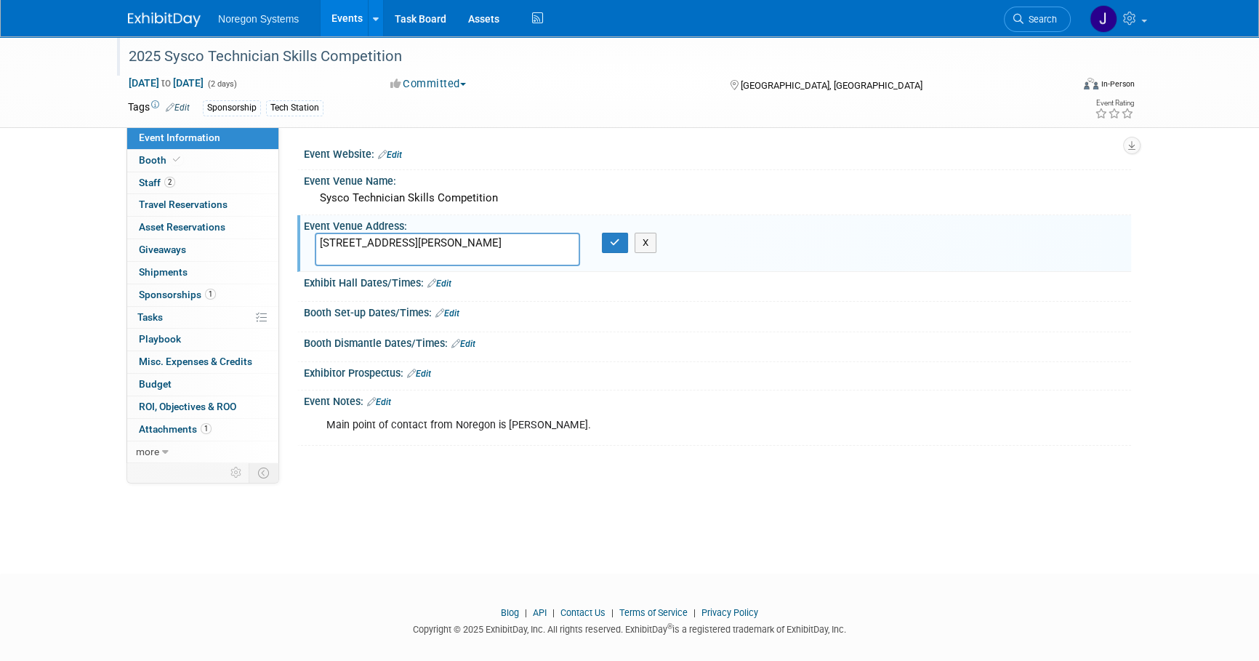
click at [381, 64] on div "2025 Sysco Technician Skills Competition" at bounding box center [586, 57] width 925 height 26
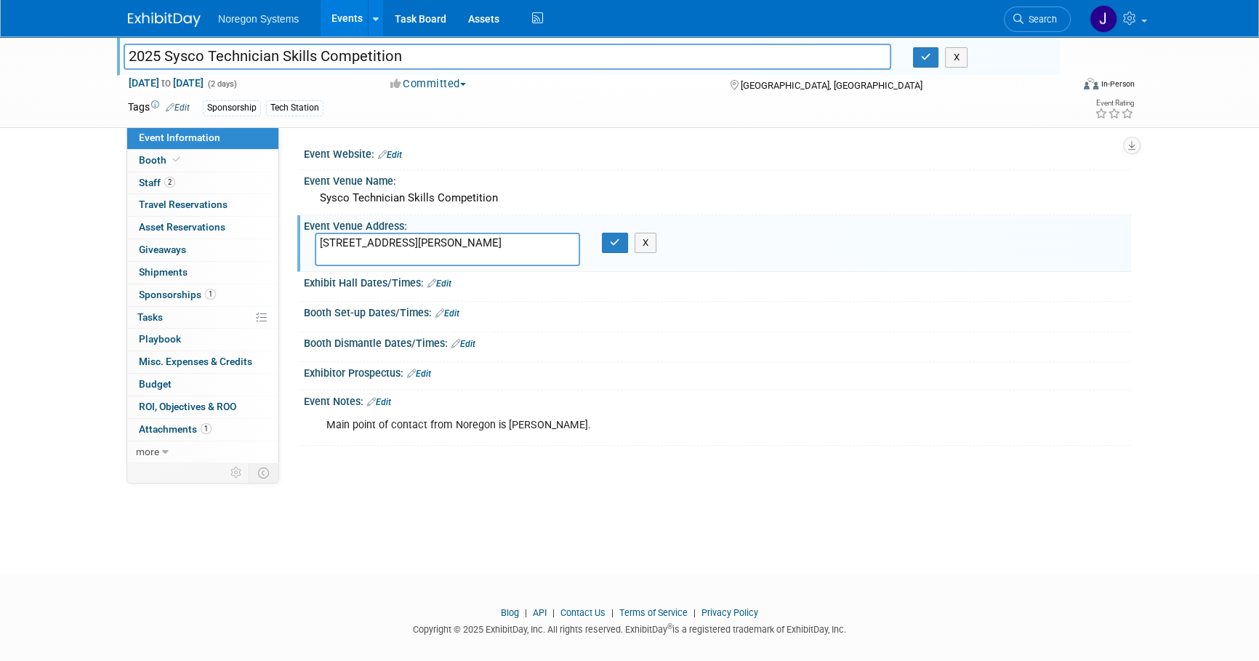
click at [394, 60] on input "2025 Sysco Technician Skills Competition" at bounding box center [508, 56] width 768 height 25
drag, startPoint x: 430, startPoint y: 55, endPoint x: 27, endPoint y: 66, distance: 403.6
click at [27, 66] on div "2025 Sysco Technician Skills Competition 2025 Sysco Technician Skills Competiti…" at bounding box center [629, 82] width 1259 height 92
drag, startPoint x: 123, startPoint y: 81, endPoint x: 262, endPoint y: 83, distance: 139.6
click at [262, 83] on div "Oct 21, 2025 to Oct 22, 2025 (2 days) Oct 21, 2025 to Oct 22, 2025" at bounding box center [245, 83] width 257 height 15
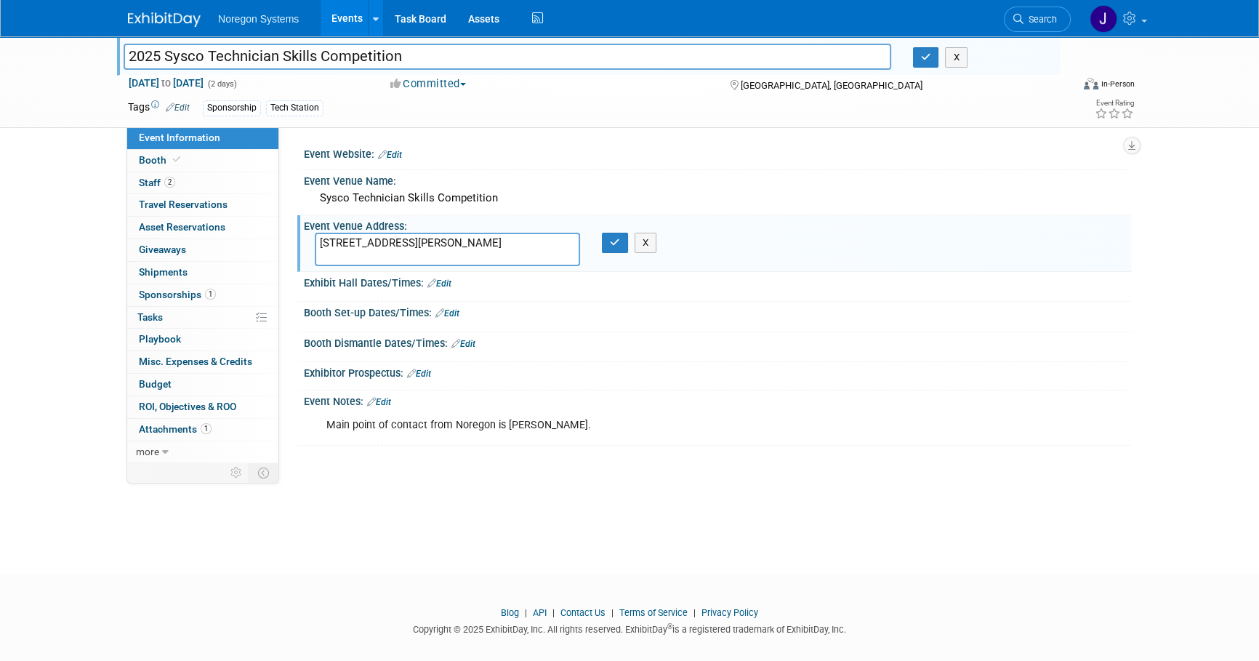
copy span "Oct 21, 2025 to Oct 22, 2025"
click at [618, 244] on icon "button" at bounding box center [615, 242] width 10 height 9
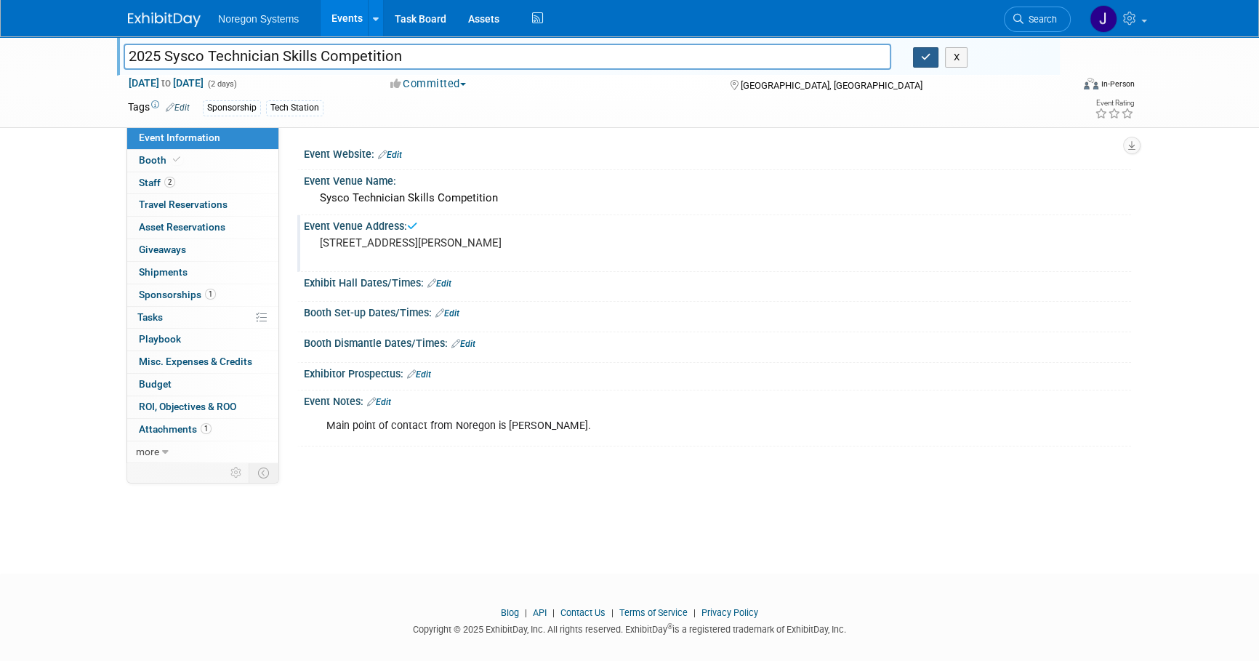
click at [925, 53] on icon "button" at bounding box center [926, 56] width 10 height 9
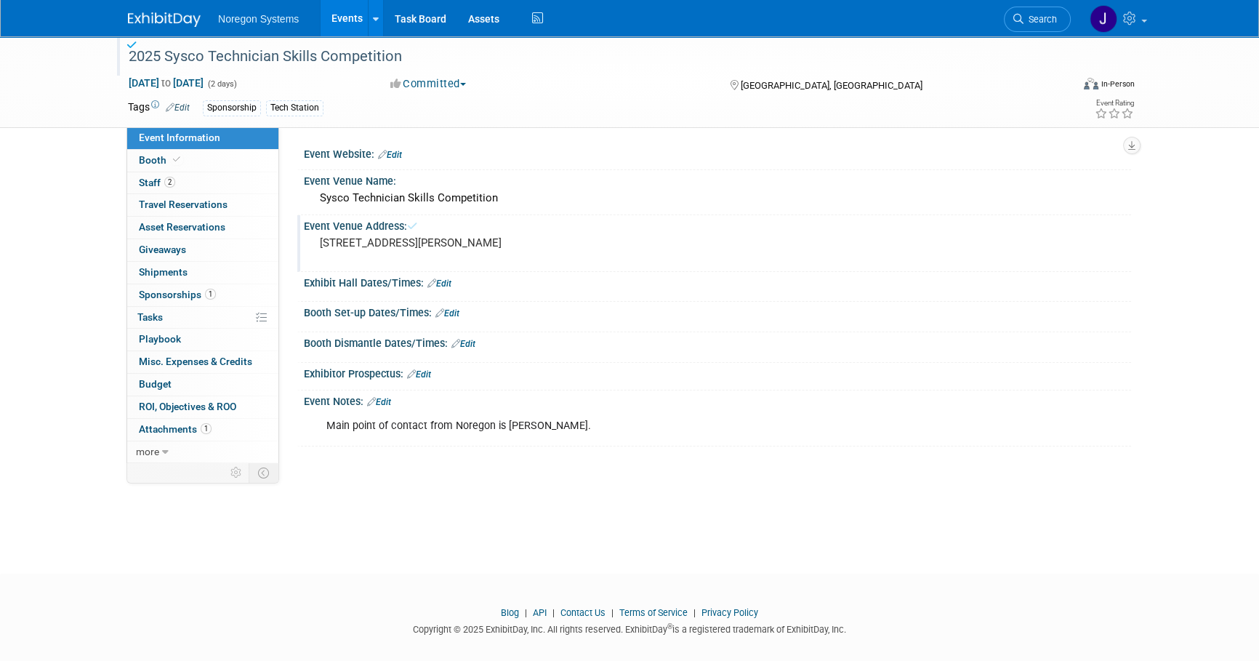
click at [172, 16] on img at bounding box center [164, 19] width 73 height 15
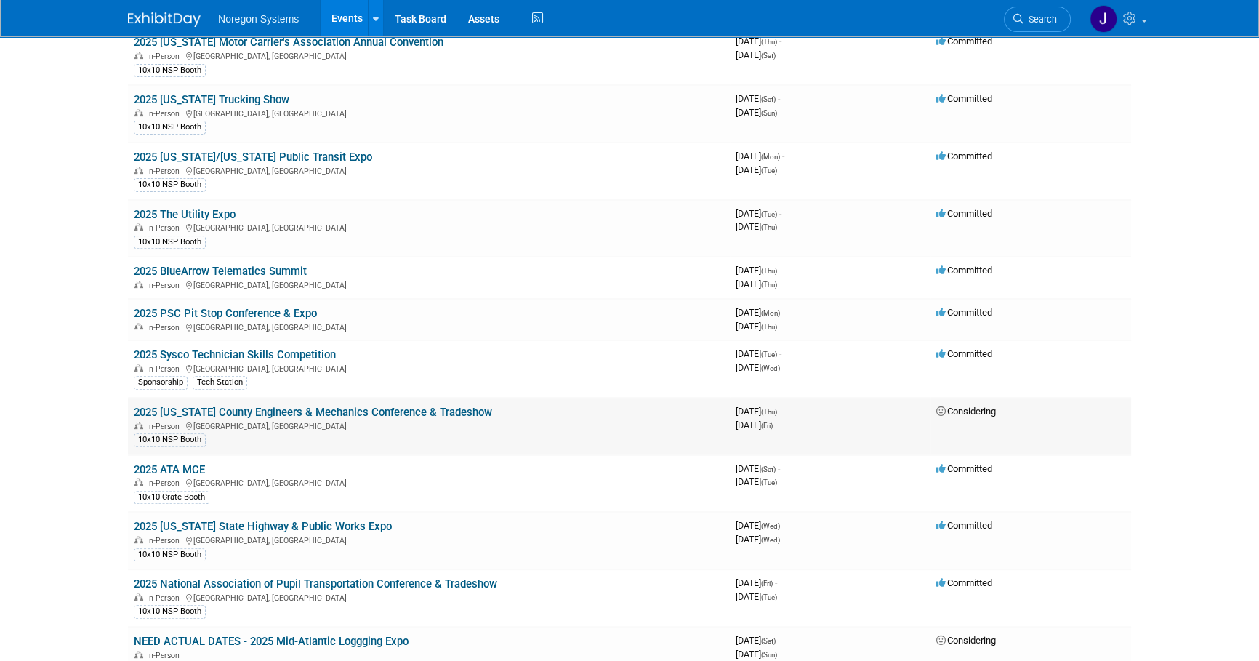
scroll to position [661, 0]
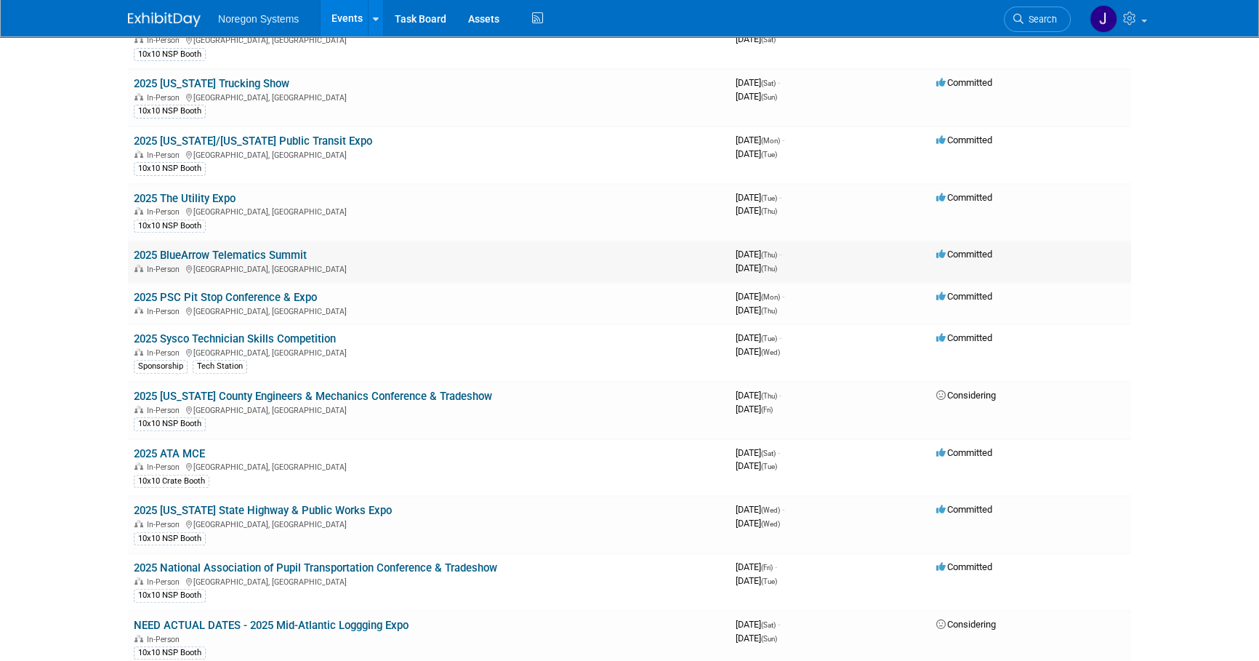
click at [287, 249] on link "2025 BlueArrow Telematics Summit" at bounding box center [220, 255] width 173 height 13
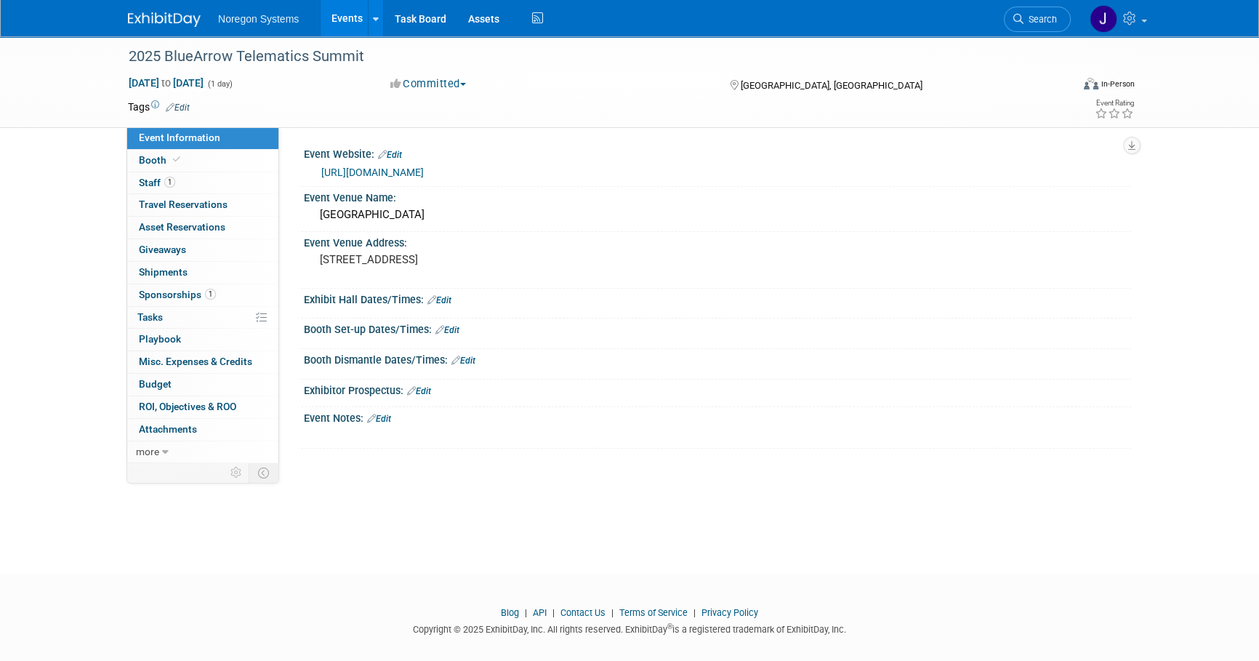
click at [455, 328] on link "Edit" at bounding box center [447, 330] width 24 height 10
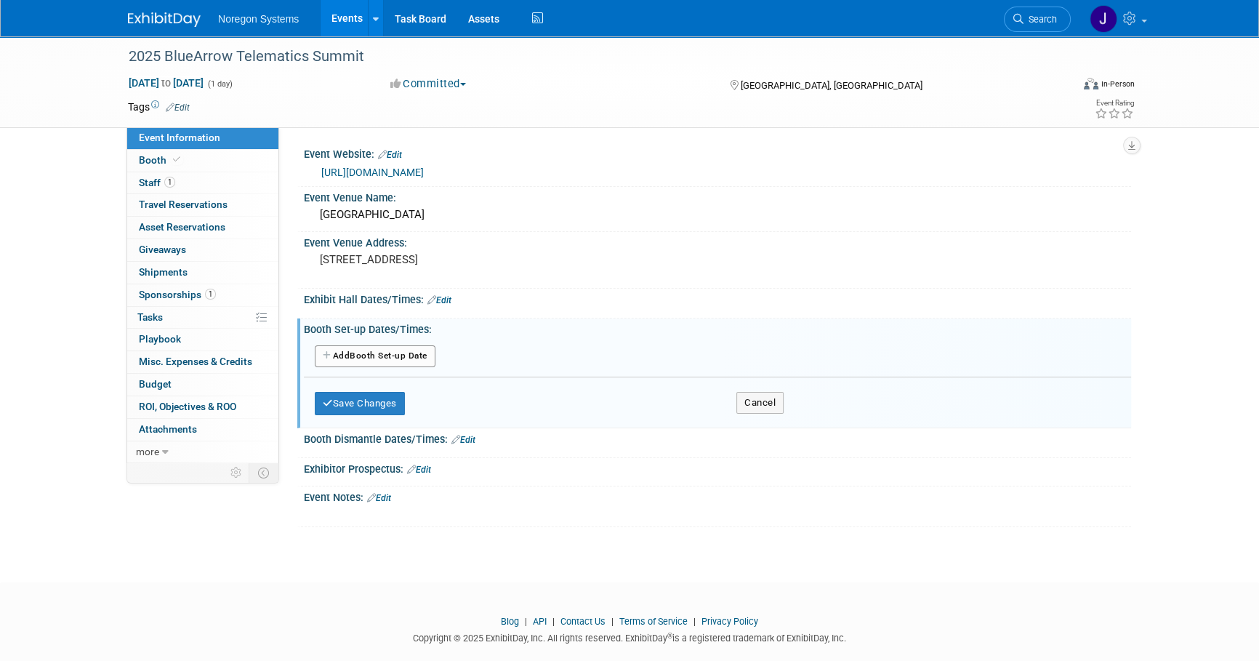
click at [393, 355] on button "Add Another Booth Set-up Date" at bounding box center [375, 356] width 121 height 22
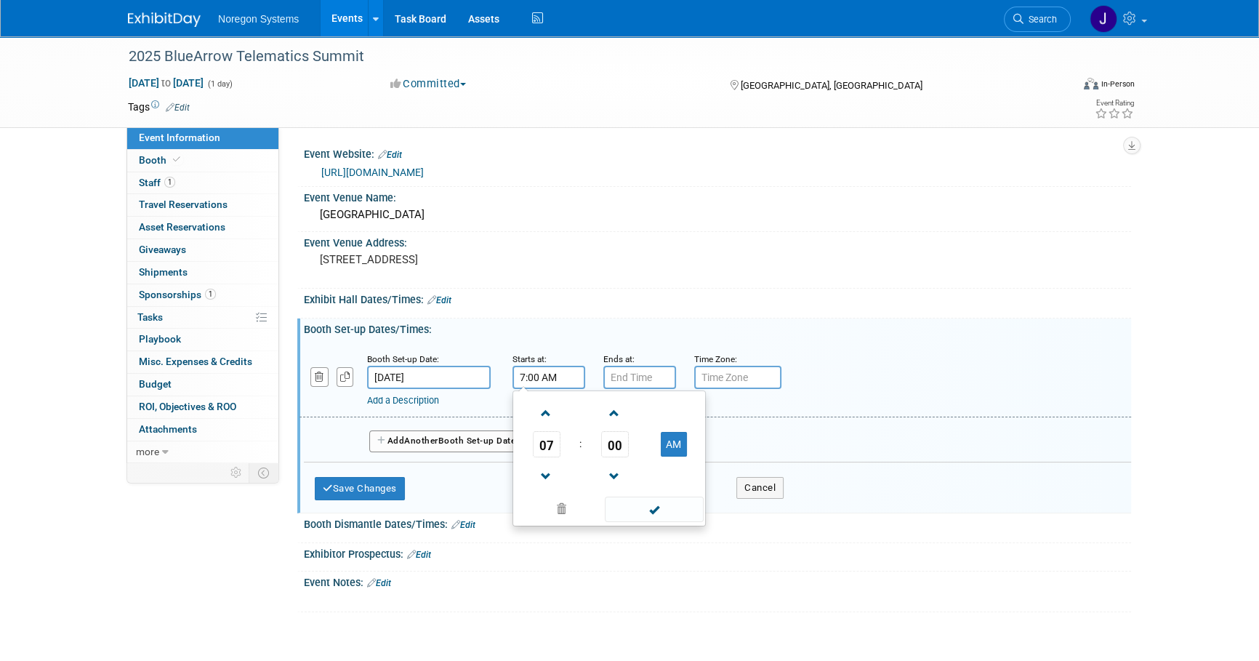
click at [536, 377] on input "7:00 AM" at bounding box center [548, 377] width 73 height 23
click at [542, 435] on span "07" at bounding box center [547, 444] width 28 height 26
click at [536, 488] on td "08" at bounding box center [539, 491] width 47 height 39
type input "8:00 AM"
click at [638, 376] on input "7:00 PM" at bounding box center [639, 377] width 73 height 23
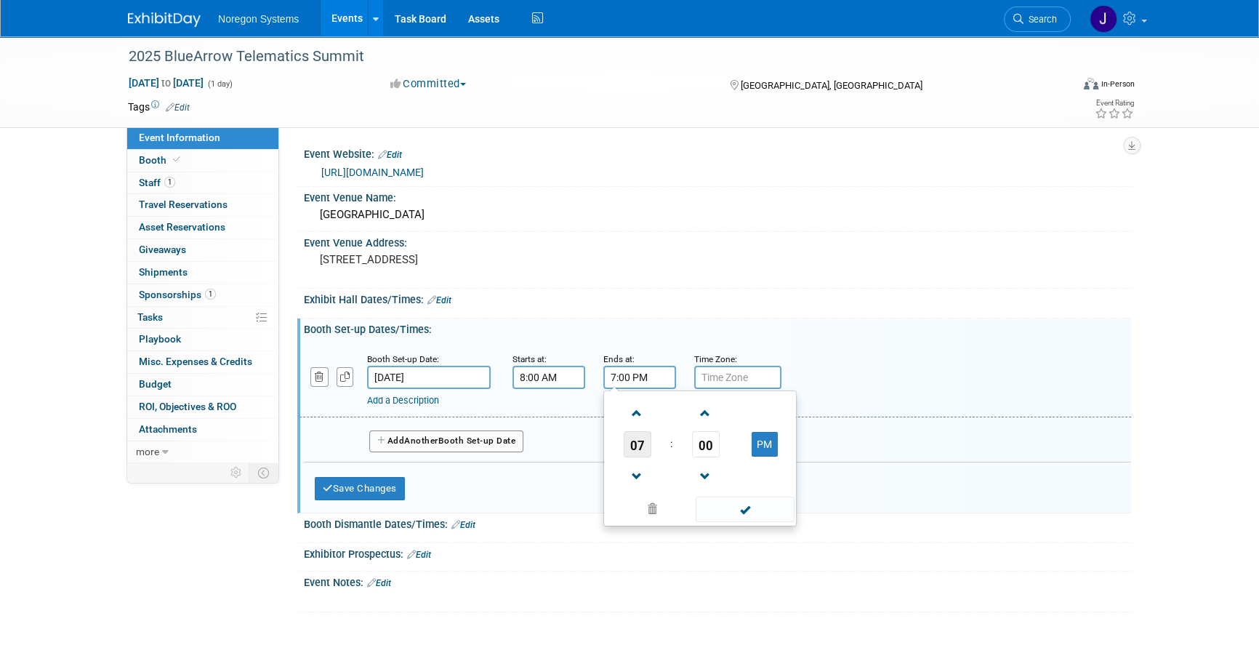
drag, startPoint x: 635, startPoint y: 445, endPoint x: 692, endPoint y: 469, distance: 62.2
click at [635, 445] on span "07" at bounding box center [638, 444] width 28 height 26
click at [669, 488] on td "09" at bounding box center [677, 491] width 47 height 39
type input "9:00 PM"
click at [895, 391] on div "Add a Description Description:" at bounding box center [678, 398] width 622 height 18
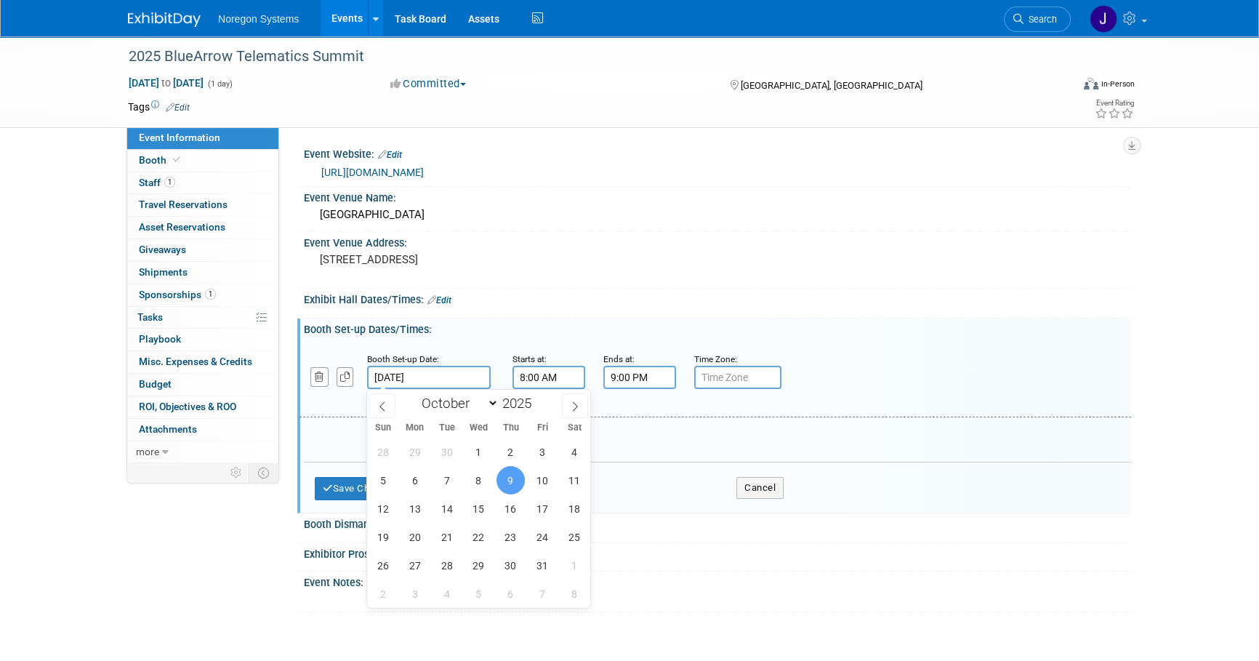
click at [452, 371] on input "[DATE]" at bounding box center [429, 377] width 124 height 23
click at [479, 473] on span "8" at bounding box center [479, 480] width 28 height 28
type input "[DATE]"
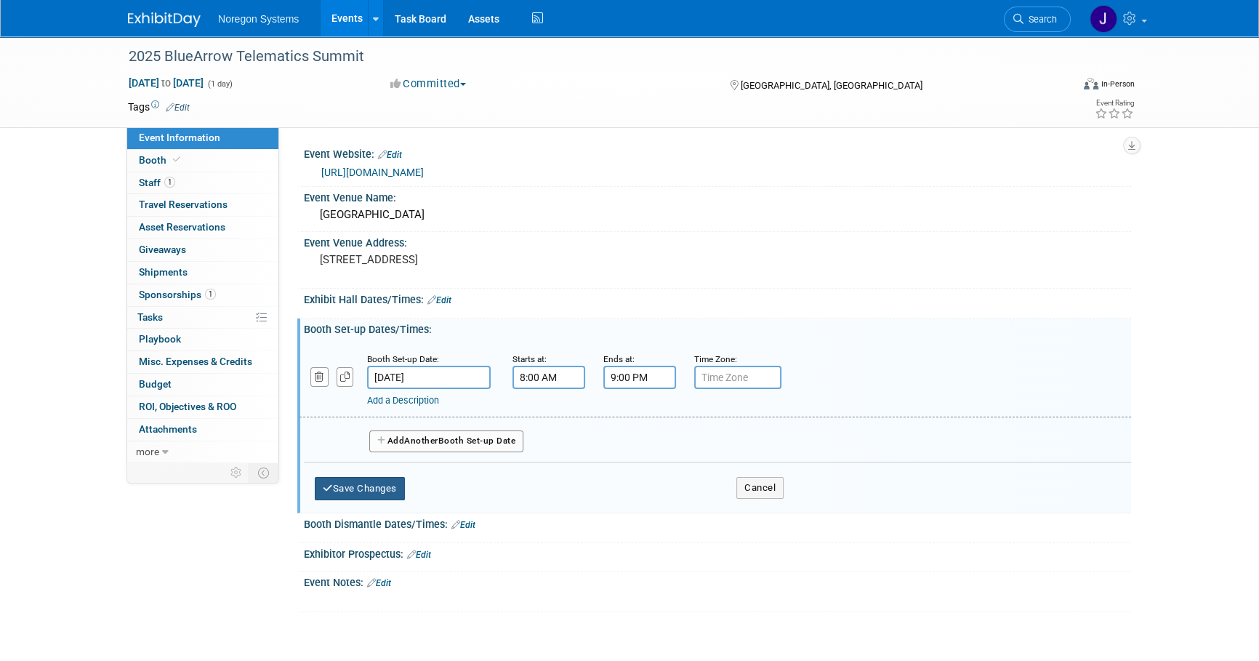
click at [383, 480] on button "Save Changes" at bounding box center [360, 488] width 90 height 23
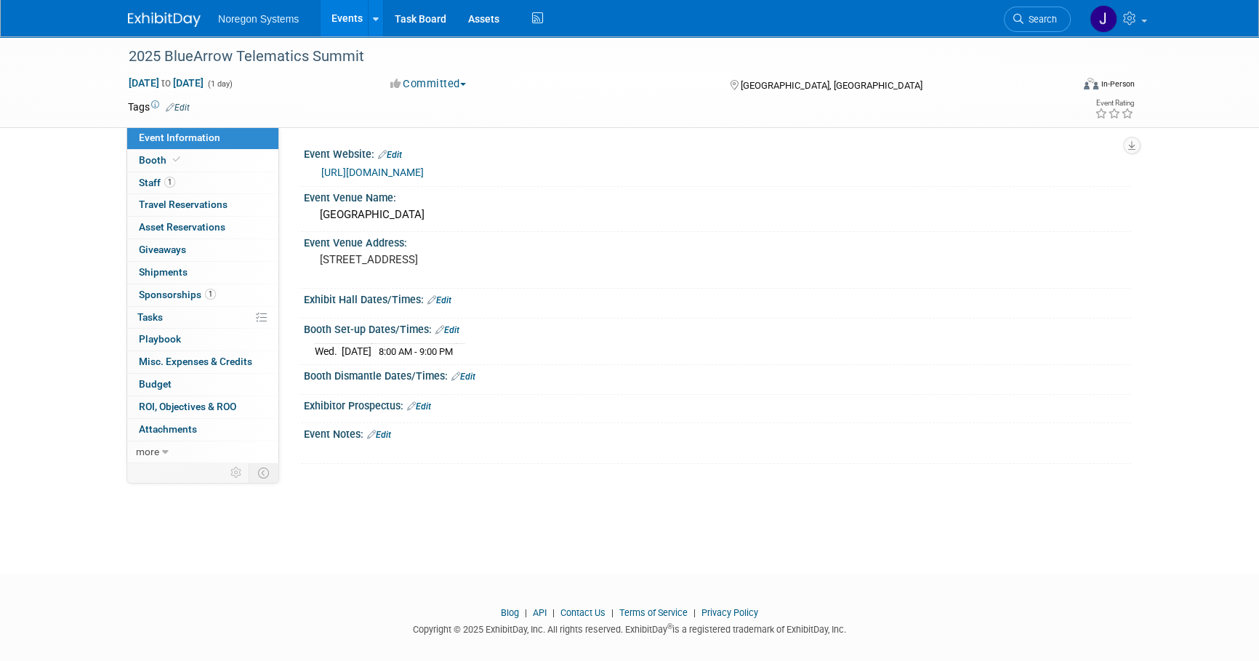
click at [450, 299] on link "Edit" at bounding box center [439, 300] width 24 height 10
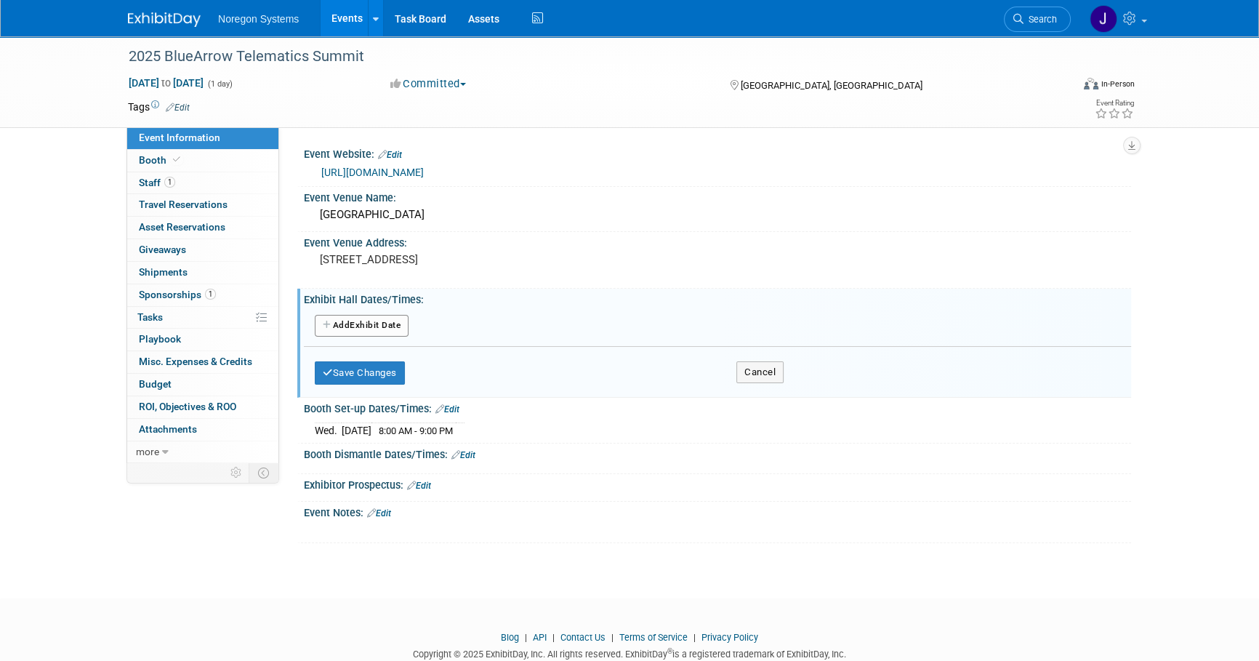
click at [382, 321] on button "Add Another Exhibit Date" at bounding box center [362, 326] width 94 height 22
select select "9"
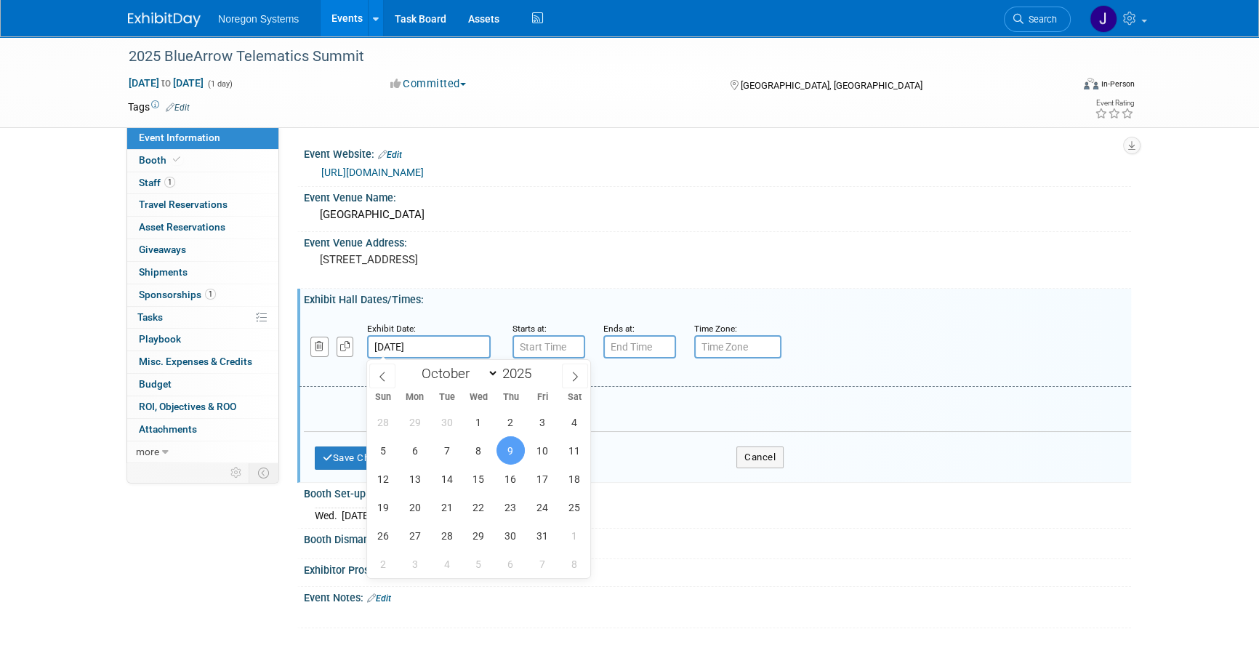
click at [459, 341] on input "[DATE]" at bounding box center [429, 346] width 124 height 23
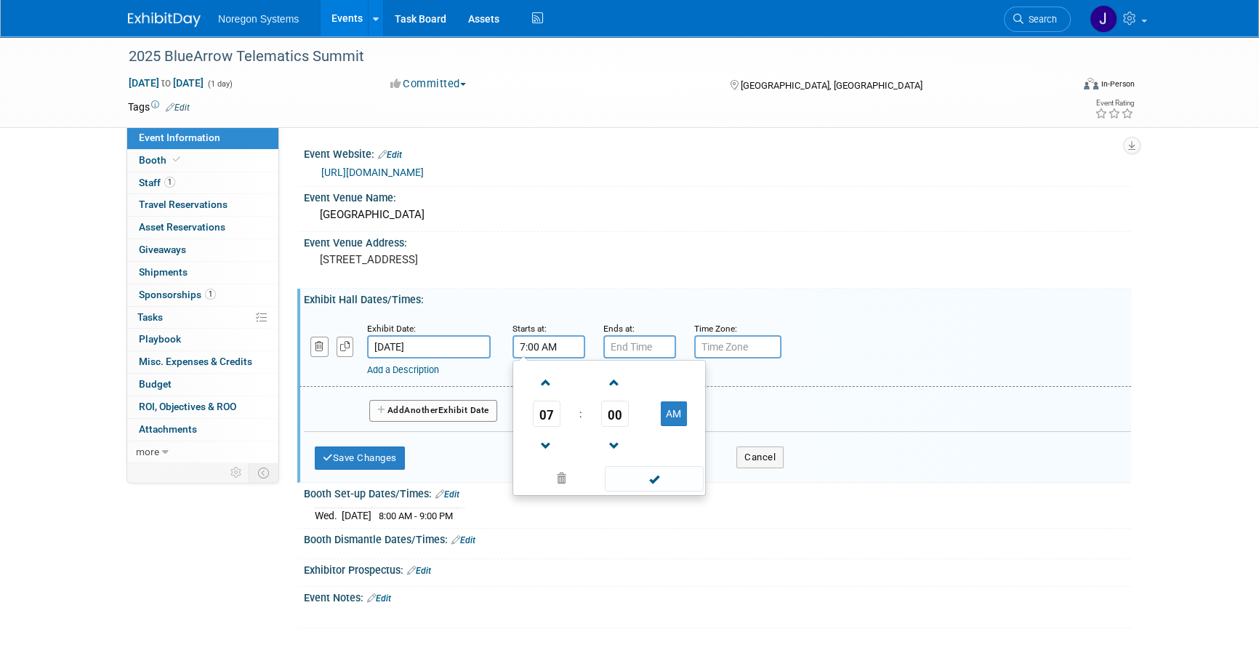
click at [552, 342] on input "7:00 AM" at bounding box center [548, 346] width 73 height 23
click at [612, 417] on span "00" at bounding box center [615, 414] width 28 height 26
click at [638, 422] on td "30" at bounding box center [632, 422] width 47 height 39
type input "7:30 AM"
click at [639, 345] on input "7:00 PM" at bounding box center [639, 346] width 73 height 23
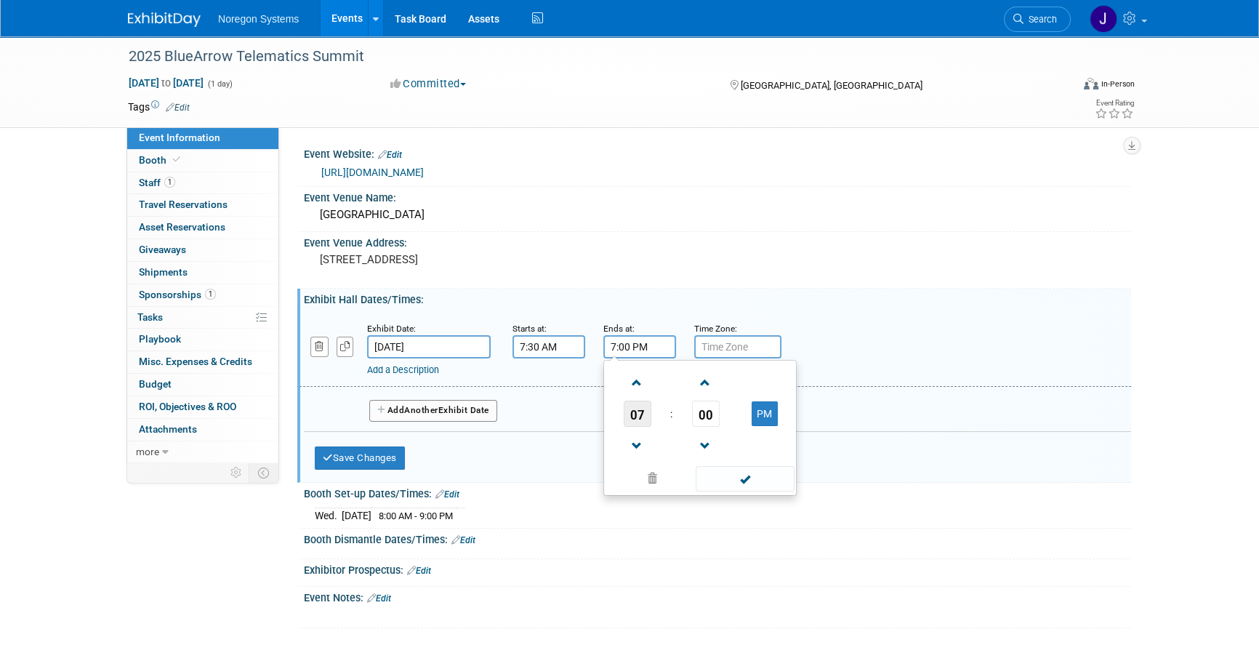
click at [639, 409] on span "07" at bounding box center [638, 414] width 28 height 26
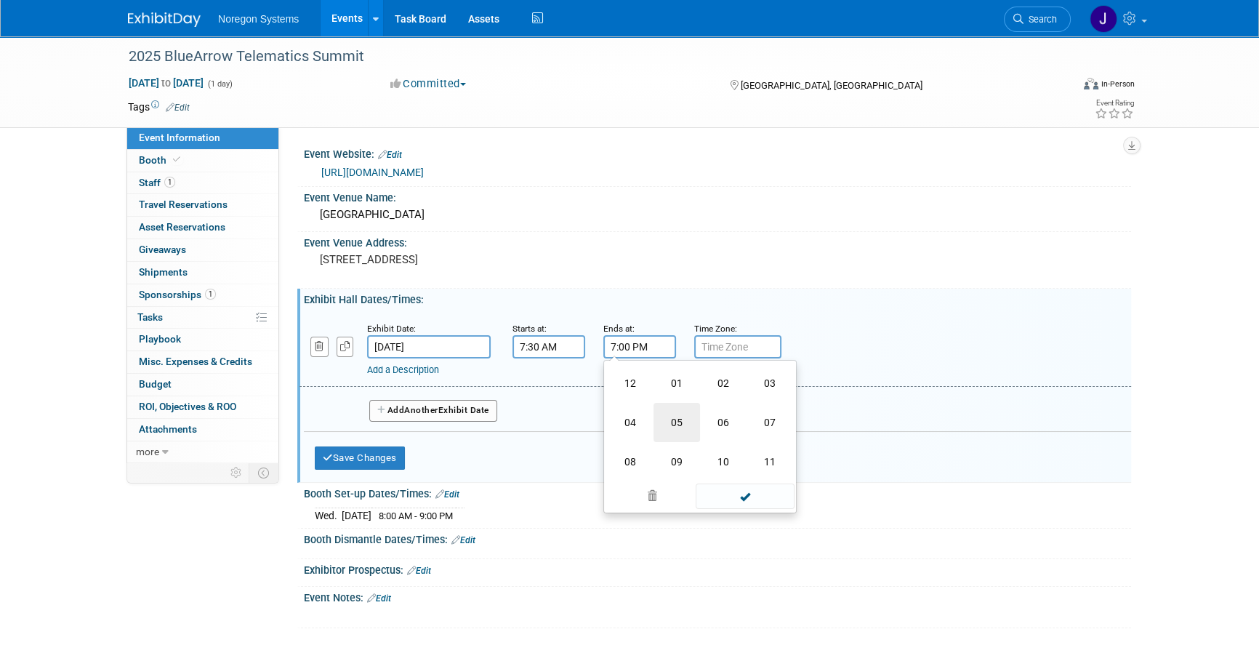
drag, startPoint x: 675, startPoint y: 425, endPoint x: 726, endPoint y: 353, distance: 89.2
click at [675, 425] on td "05" at bounding box center [677, 422] width 47 height 39
type input "5:00 PM"
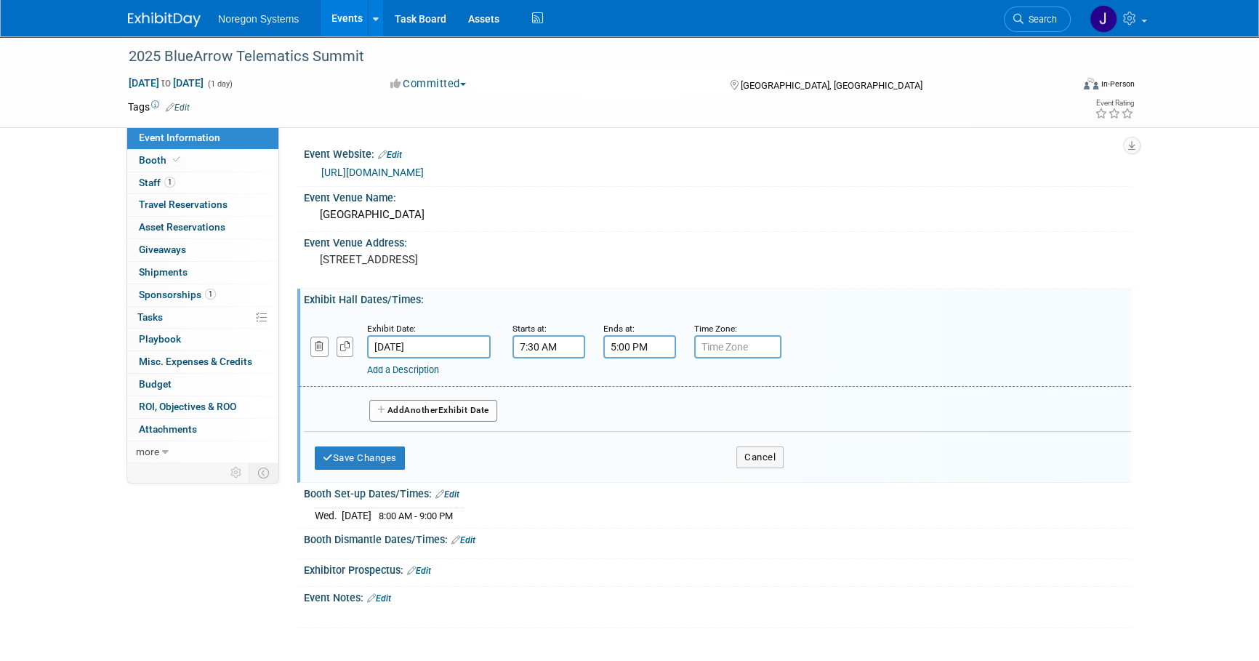
click at [877, 291] on div "Exhibit Hall Dates/Times: Edit" at bounding box center [717, 298] width 827 height 18
click at [398, 462] on button "Save Changes" at bounding box center [360, 457] width 90 height 23
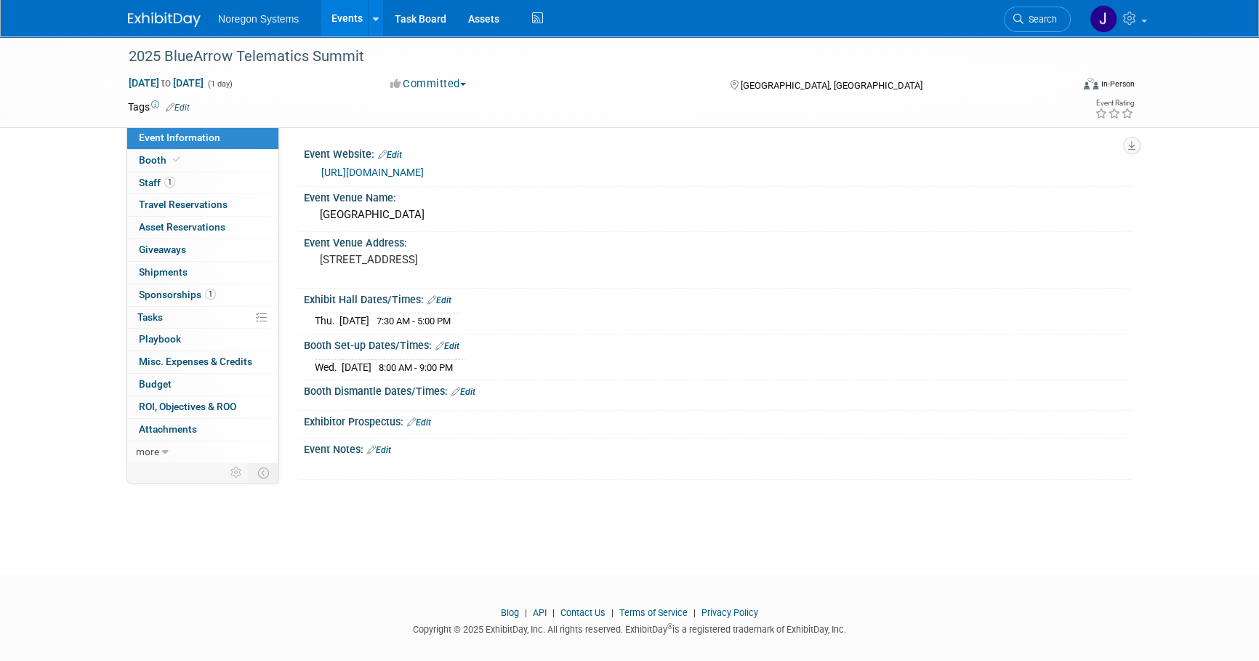
drag, startPoint x: 443, startPoint y: 172, endPoint x: 461, endPoint y: 180, distance: 18.9
click at [424, 172] on link "[URL][DOMAIN_NAME]" at bounding box center [372, 172] width 102 height 12
click at [370, 56] on div "2025 BlueArrow Telematics Summit" at bounding box center [586, 57] width 925 height 26
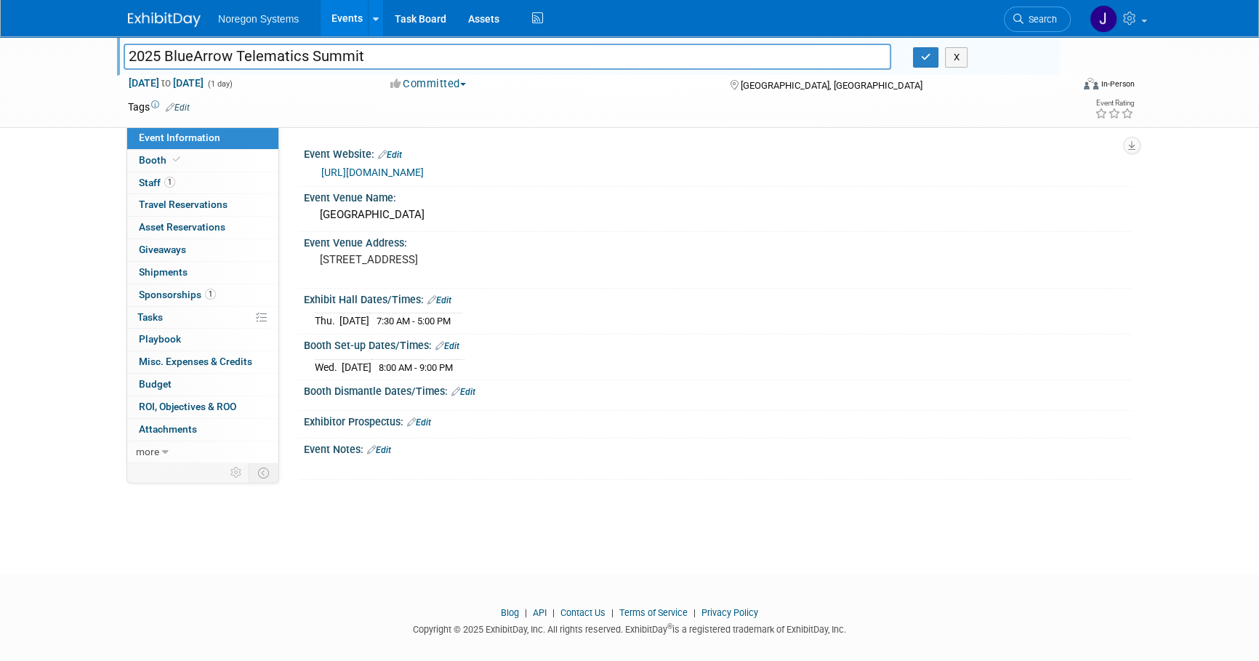
click at [395, 55] on input "2025 BlueArrow Telematics Summit" at bounding box center [508, 56] width 768 height 25
drag, startPoint x: 412, startPoint y: 55, endPoint x: 85, endPoint y: 58, distance: 327.1
click at [85, 58] on div "2025 BlueArrow Telematics Summit 2025 BlueArrow Telematics Summit X Oct 9, 2025…" at bounding box center [629, 82] width 1259 height 92
click at [424, 169] on link "[URL][DOMAIN_NAME]" at bounding box center [372, 172] width 102 height 12
drag, startPoint x: 256, startPoint y: 97, endPoint x: 291, endPoint y: 79, distance: 39.7
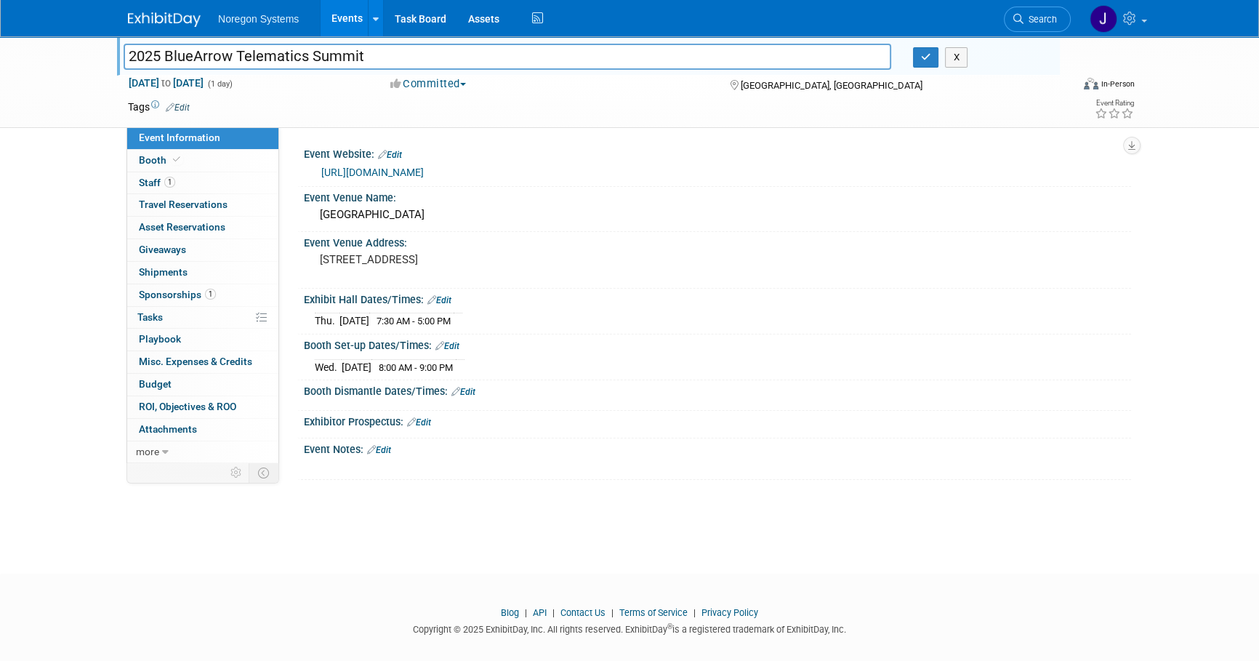
click at [256, 97] on div "Tags Edit" at bounding box center [545, 107] width 835 height 20
drag, startPoint x: 581, startPoint y: 172, endPoint x: 322, endPoint y: 172, distance: 258.8
click at [322, 172] on div "[URL][DOMAIN_NAME]" at bounding box center [720, 172] width 799 height 17
copy link "[URL][DOMAIN_NAME]"
click at [206, 159] on link "Booth" at bounding box center [202, 161] width 151 height 22
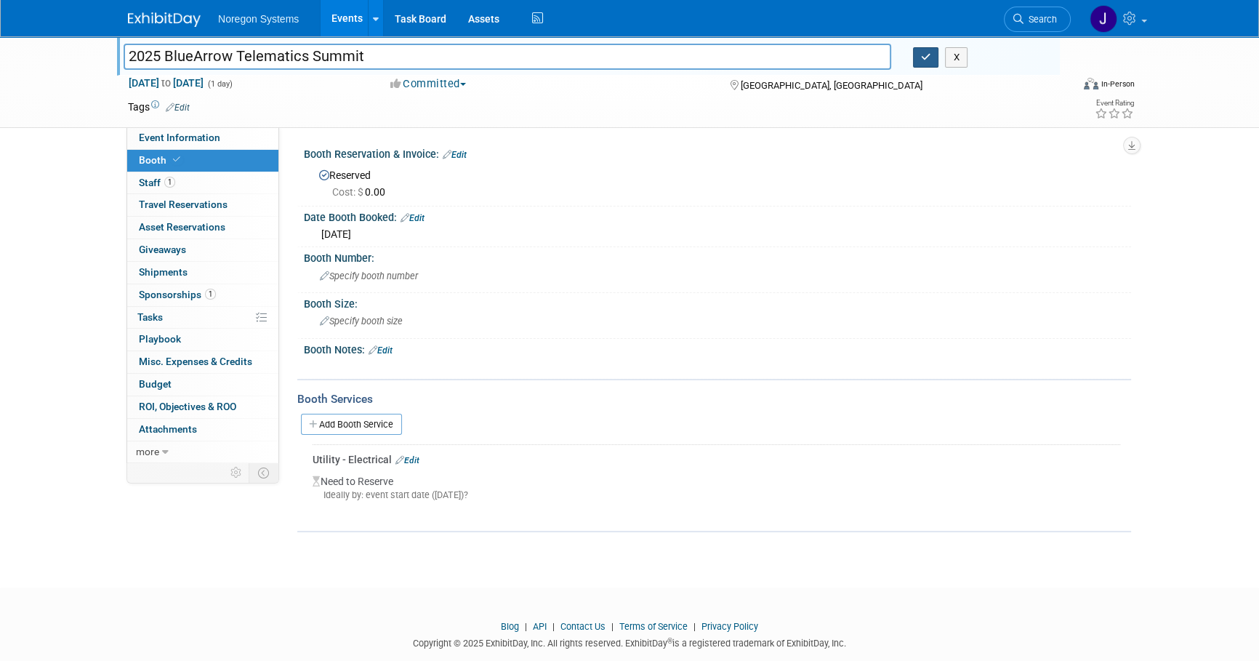
drag, startPoint x: 922, startPoint y: 63, endPoint x: 797, endPoint y: 89, distance: 128.5
click at [922, 63] on button "button" at bounding box center [926, 57] width 26 height 20
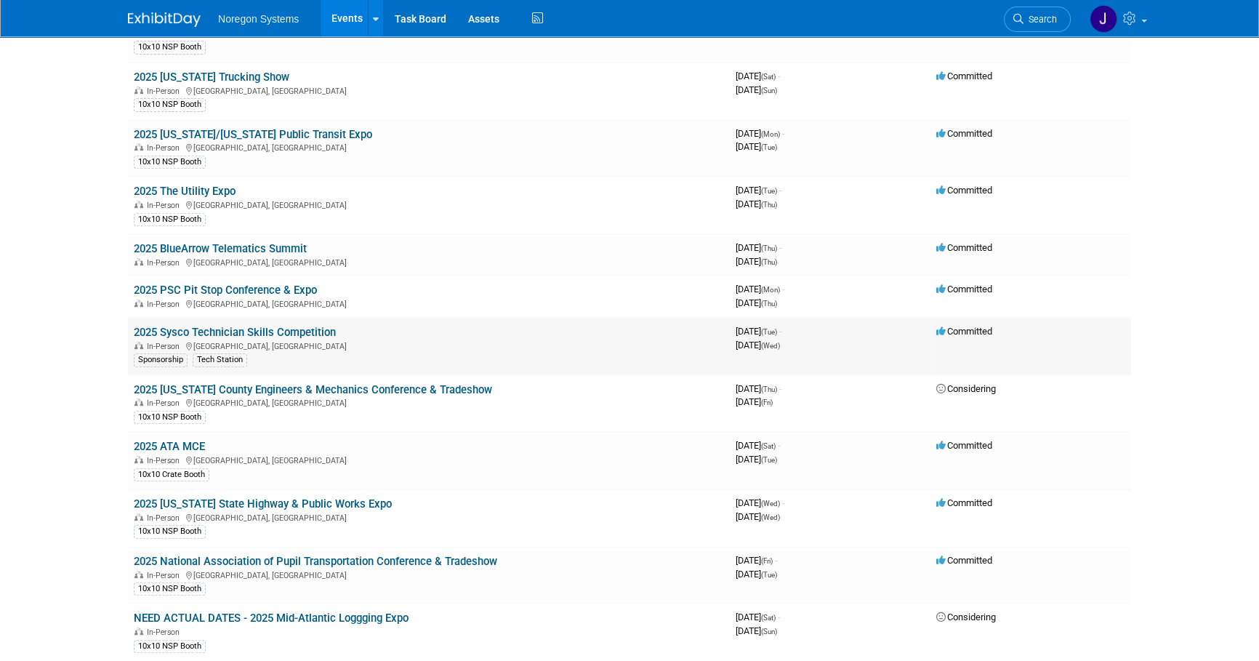
scroll to position [727, 0]
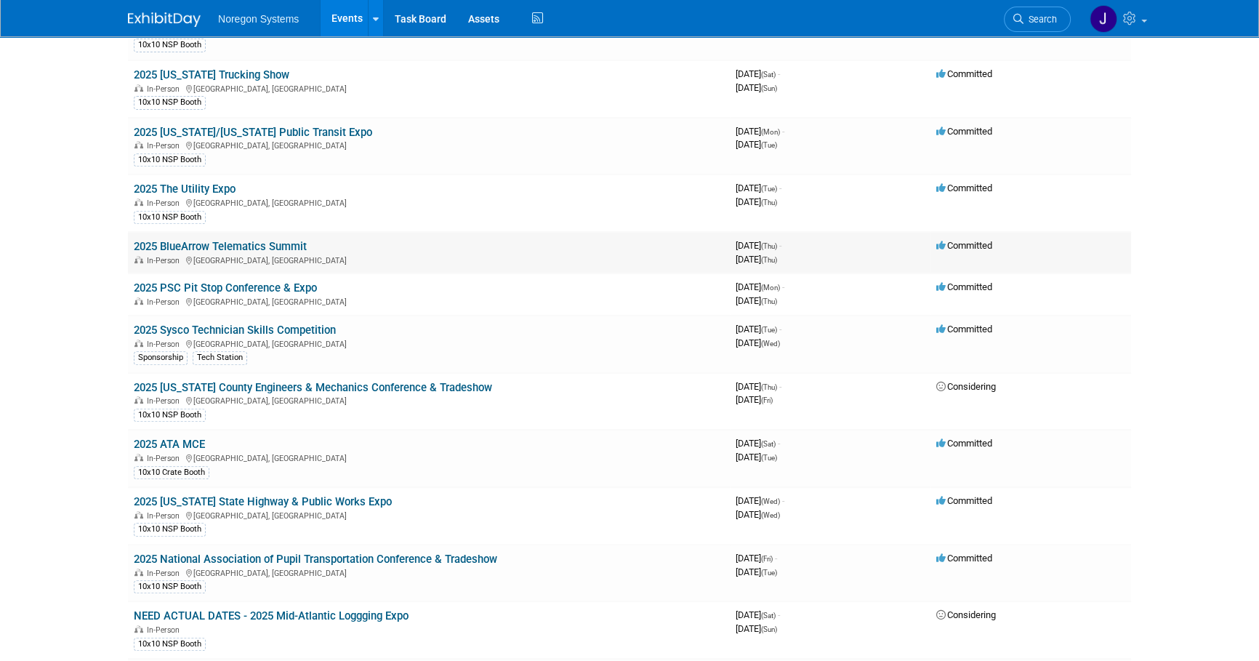
click at [236, 244] on link "2025 BlueArrow Telematics Summit" at bounding box center [220, 246] width 173 height 13
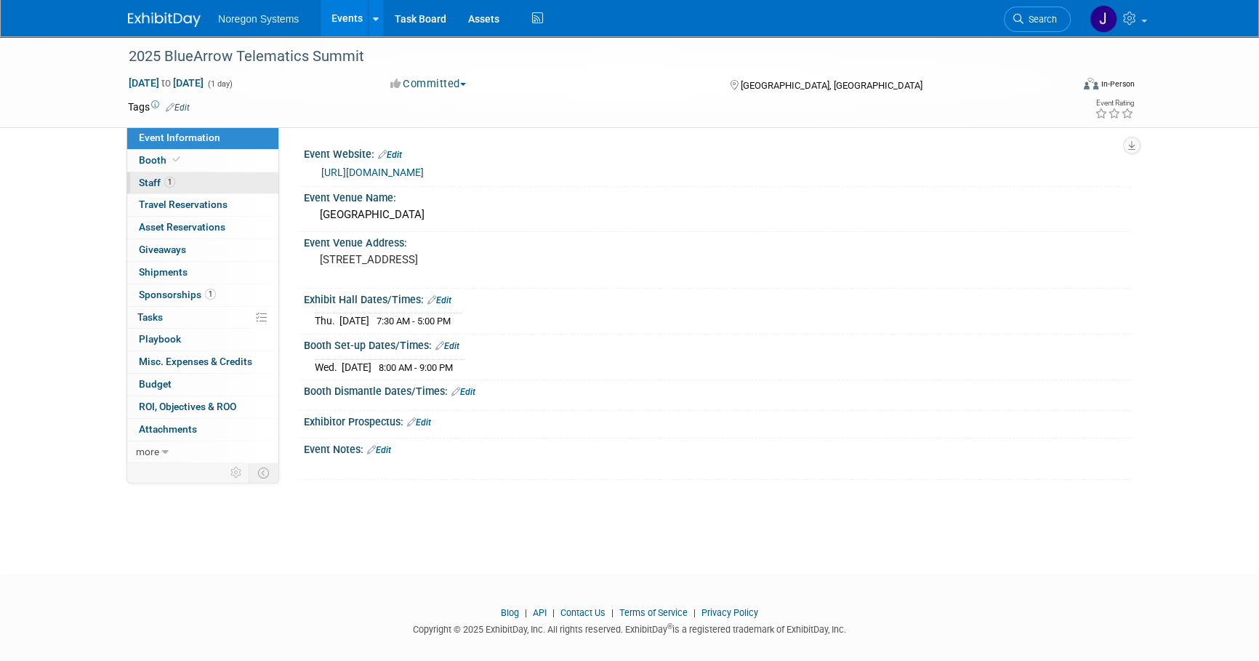
click at [208, 188] on link "1 Staff 1" at bounding box center [202, 183] width 151 height 22
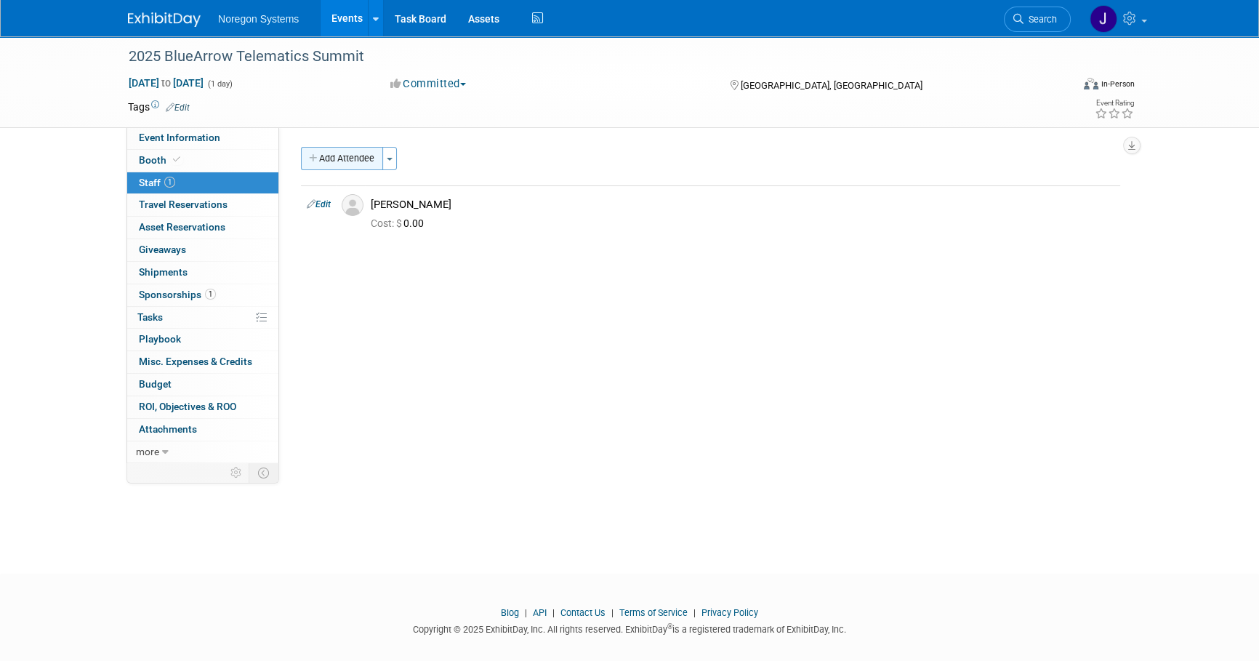
click at [339, 153] on button "Add Attendee" at bounding box center [342, 158] width 82 height 23
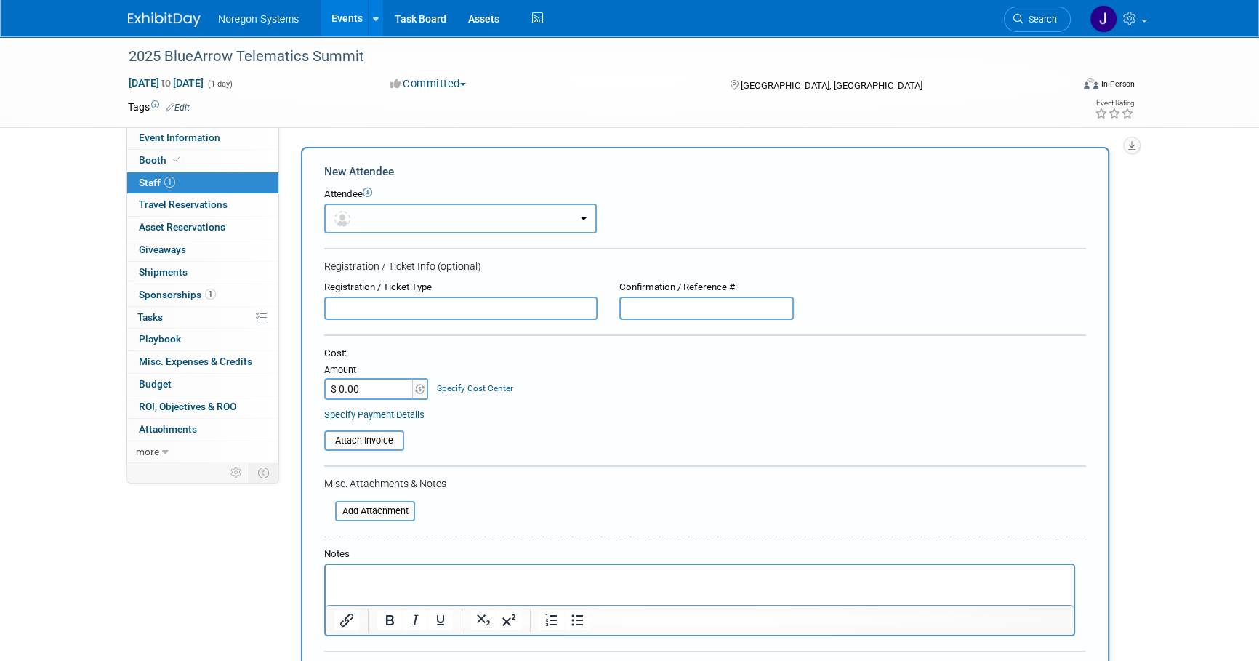
click at [449, 214] on button "button" at bounding box center [460, 219] width 273 height 30
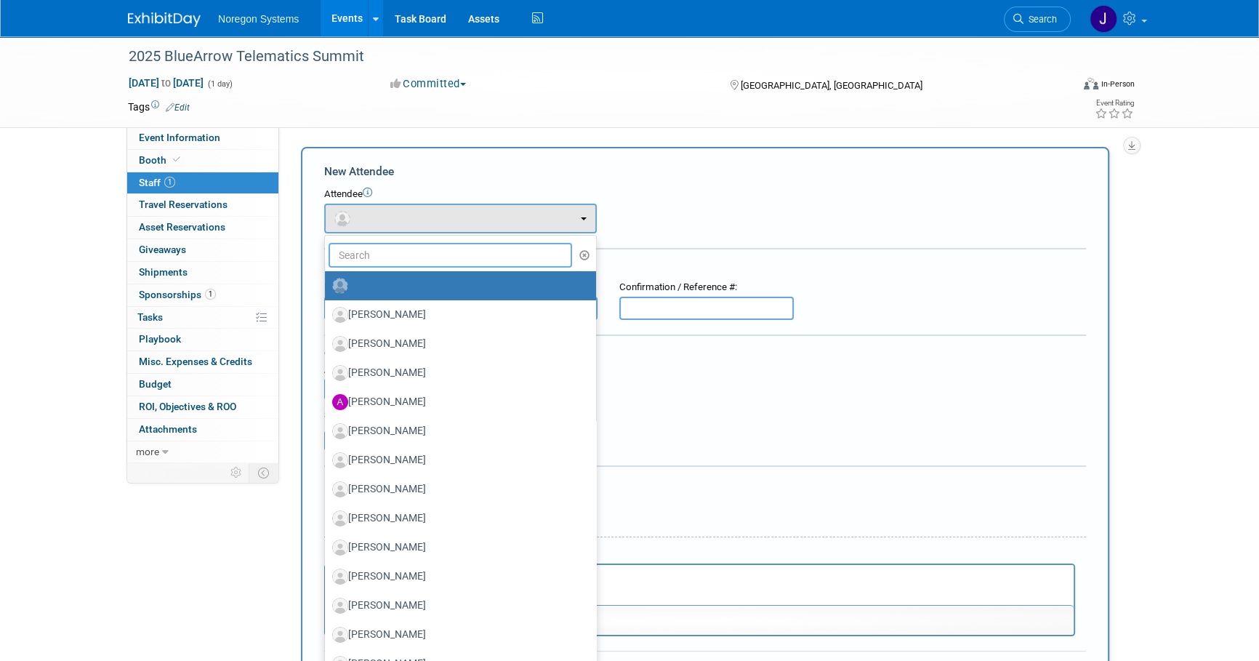
click at [457, 255] on input "text" at bounding box center [451, 255] width 244 height 25
type input "[PERSON_NAME]"
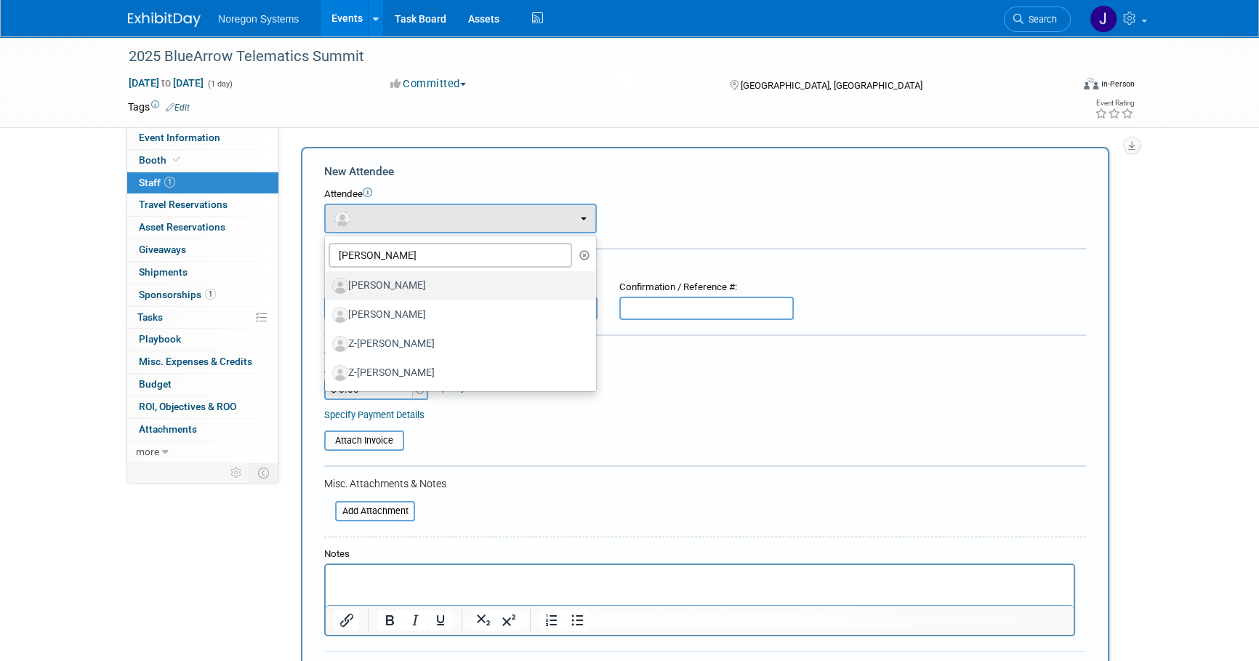
click at [443, 285] on label "[PERSON_NAME]" at bounding box center [456, 285] width 249 height 23
click at [327, 285] on input "[PERSON_NAME]" at bounding box center [322, 283] width 9 height 9
select select "77eeaa73-768e-4d43-9d3a-ec1329a89137"
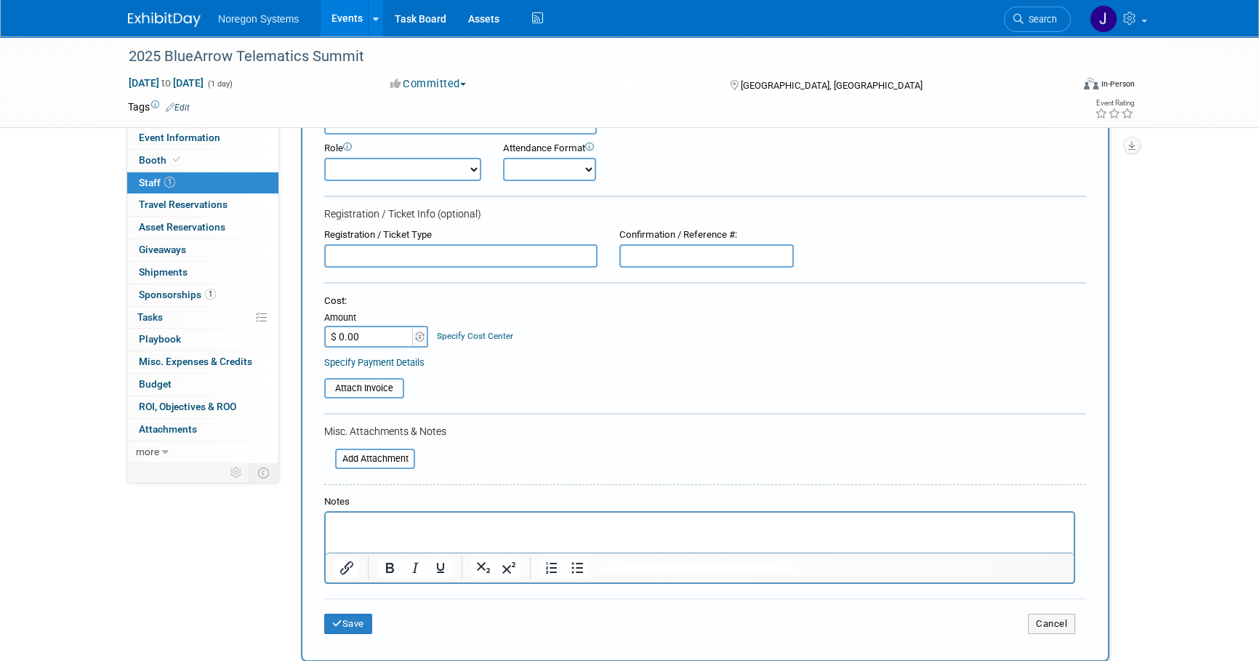
scroll to position [198, 0]
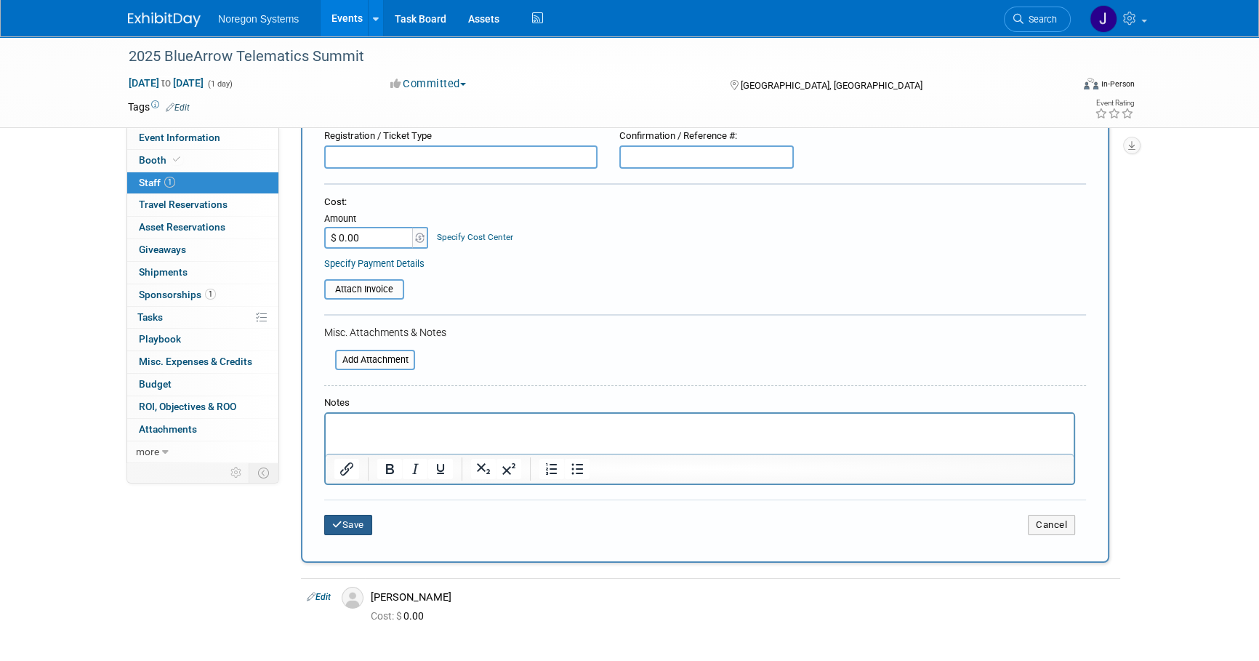
click at [355, 523] on button "Save" at bounding box center [348, 525] width 48 height 20
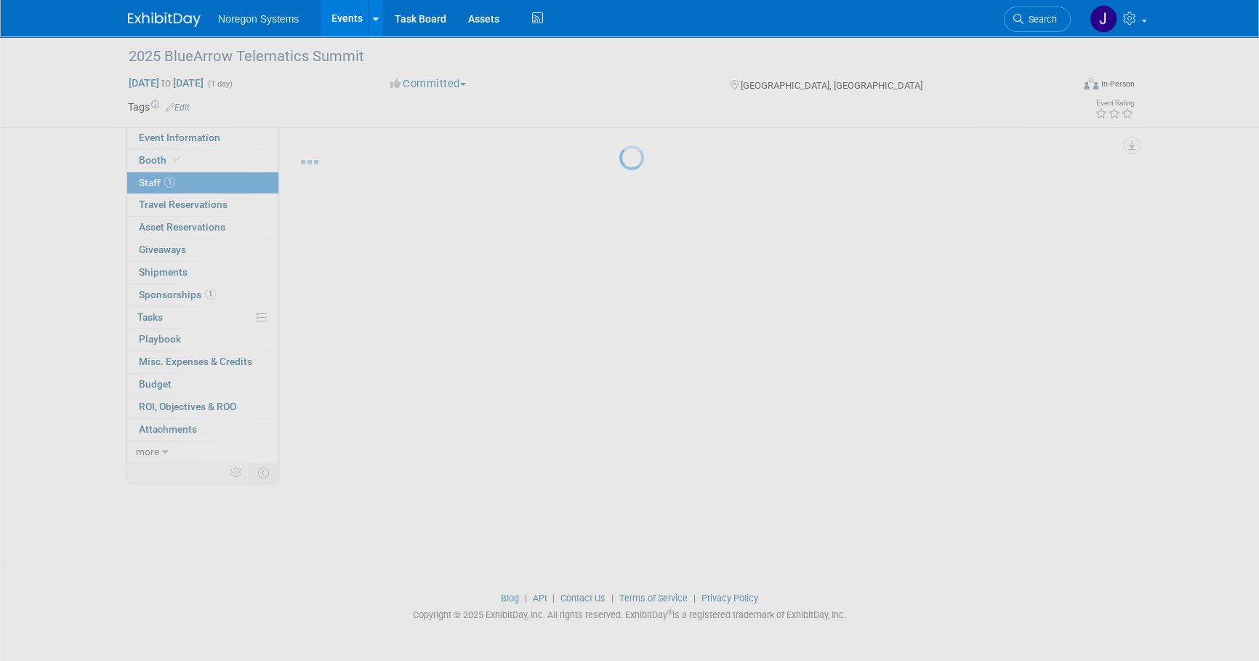
scroll to position [15, 0]
